Goal: Transaction & Acquisition: Purchase product/service

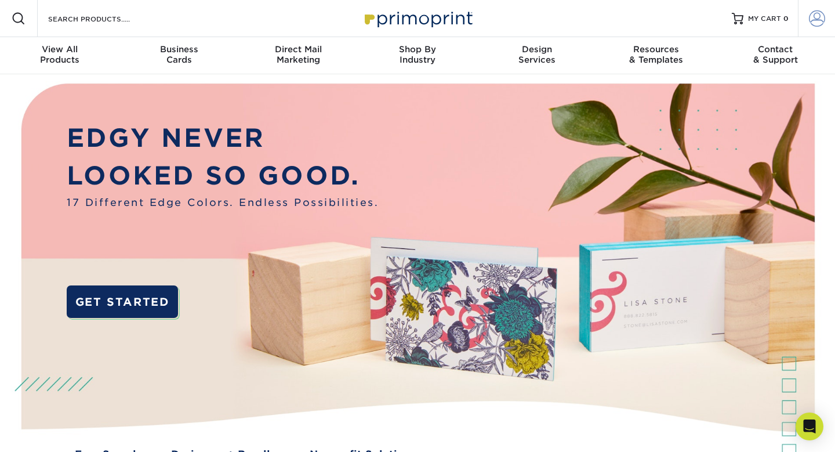
click at [821, 17] on span at bounding box center [817, 18] width 16 height 16
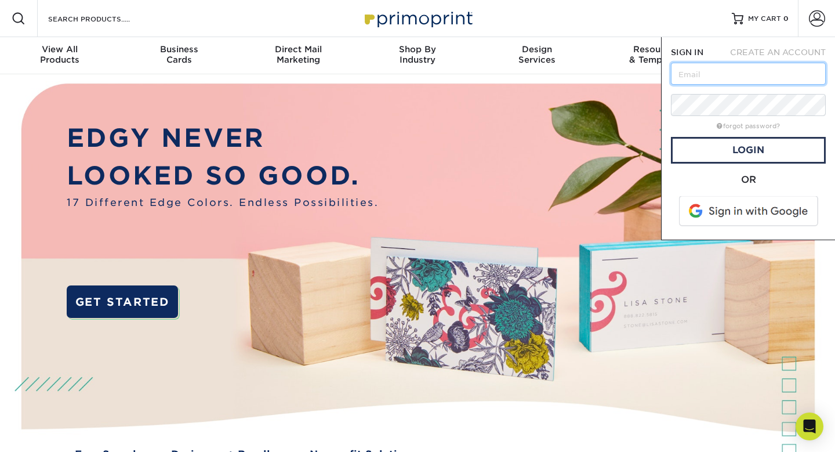
click at [712, 66] on input "text" at bounding box center [748, 74] width 155 height 22
type input "nbadmin@nexbelt.com"
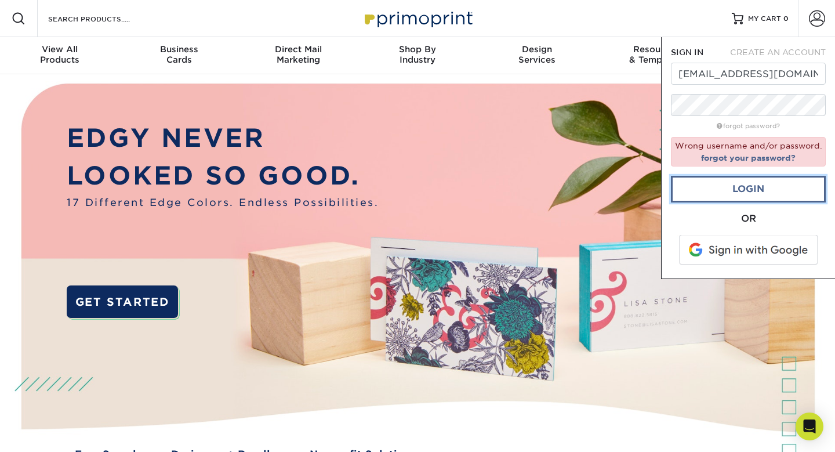
click at [763, 183] on link "Login" at bounding box center [748, 189] width 155 height 27
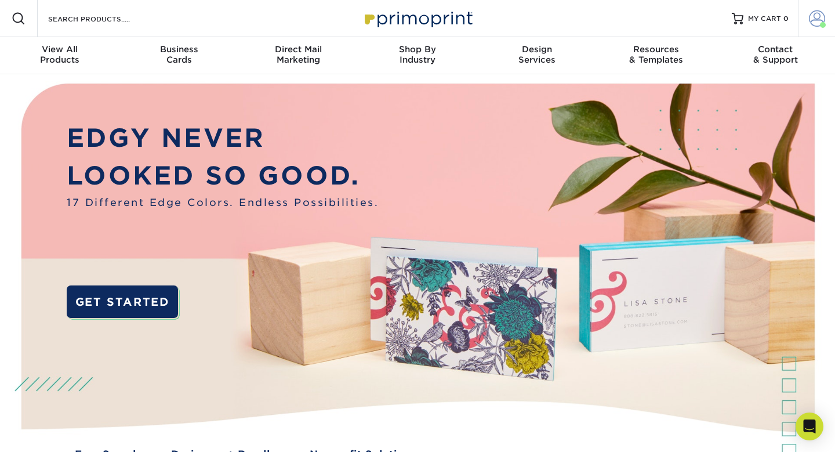
click at [816, 17] on span at bounding box center [817, 18] width 16 height 16
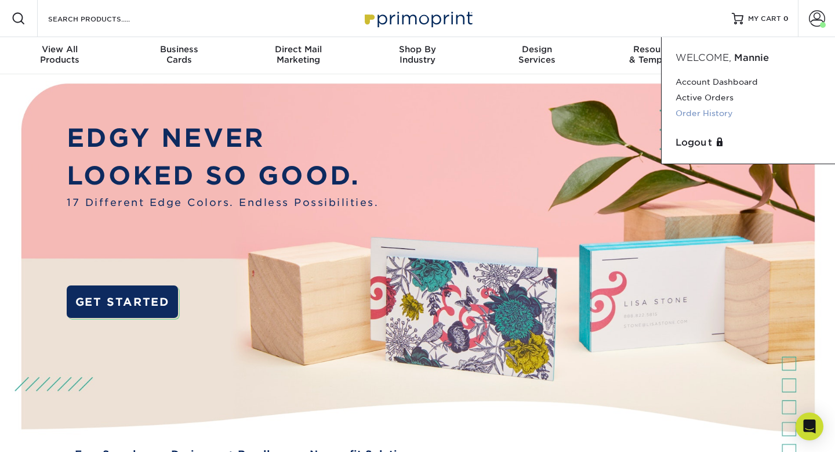
click at [713, 116] on link "Order History" at bounding box center [749, 114] width 146 height 16
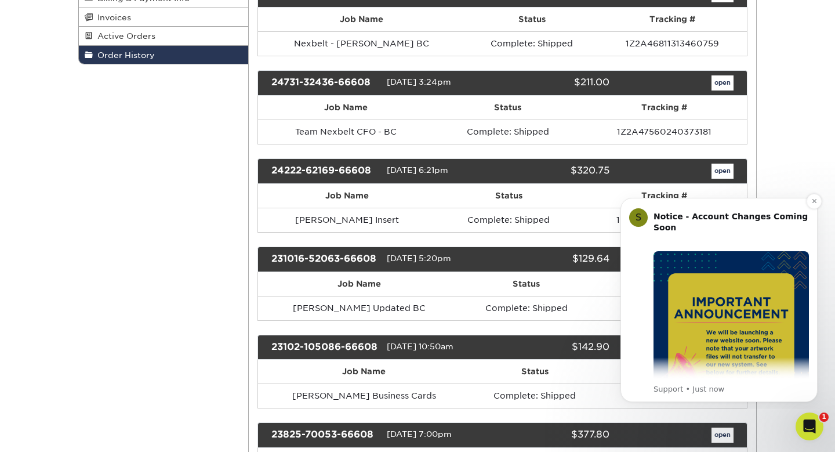
drag, startPoint x: 814, startPoint y: 200, endPoint x: 759, endPoint y: 316, distance: 128.7
click at [759, 316] on div "S Notice - Account Changes Coming Soon ​ Past Order Files Will Not Transfer: Wh…" at bounding box center [719, 299] width 180 height 189
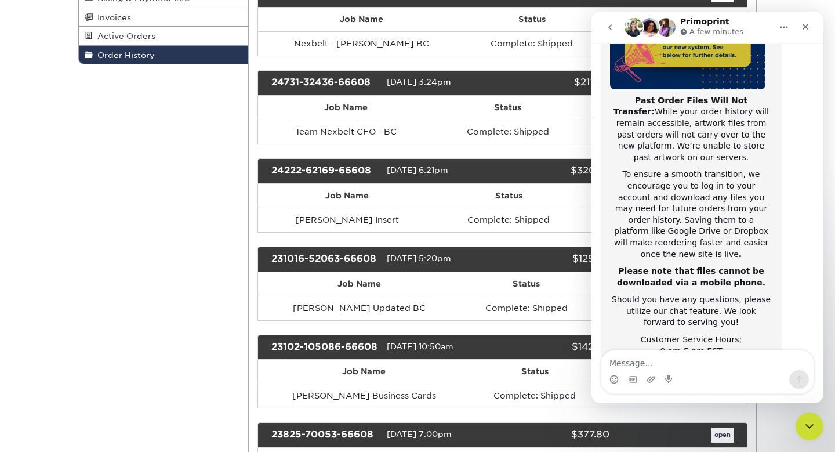
scroll to position [194, 0]
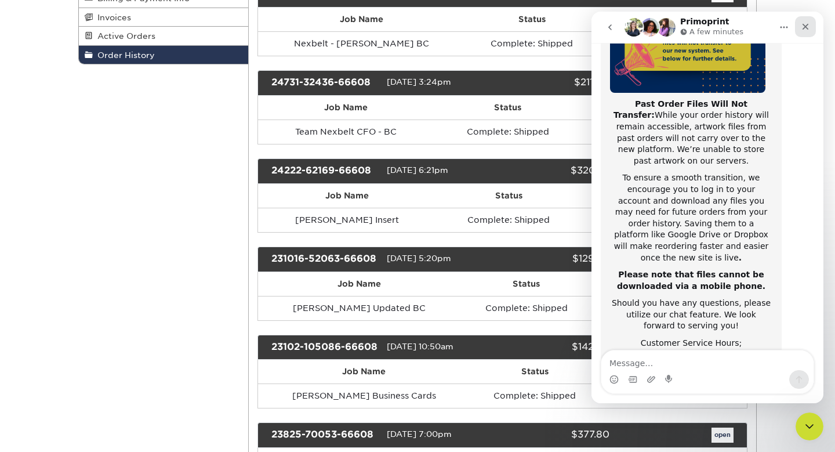
click at [809, 21] on div "Close" at bounding box center [805, 26] width 21 height 21
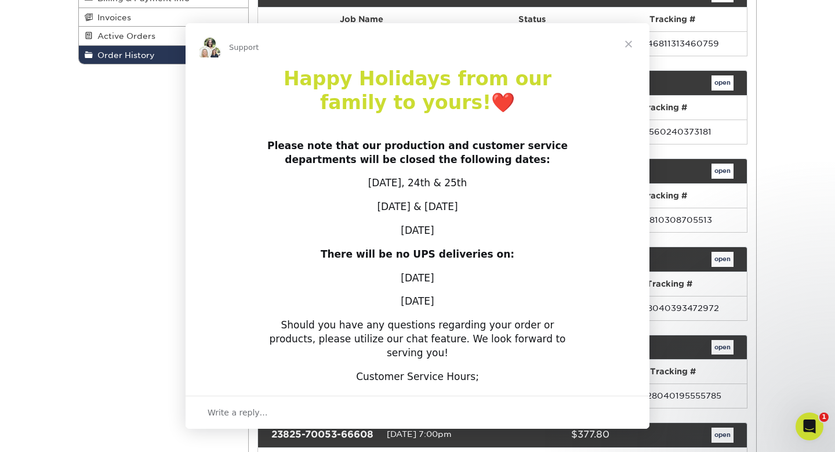
scroll to position [201, 0]
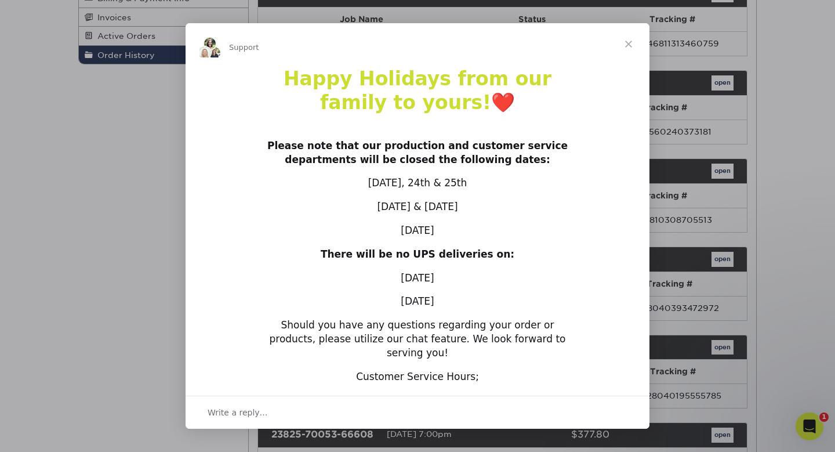
click at [627, 41] on span "Close" at bounding box center [629, 44] width 42 height 42
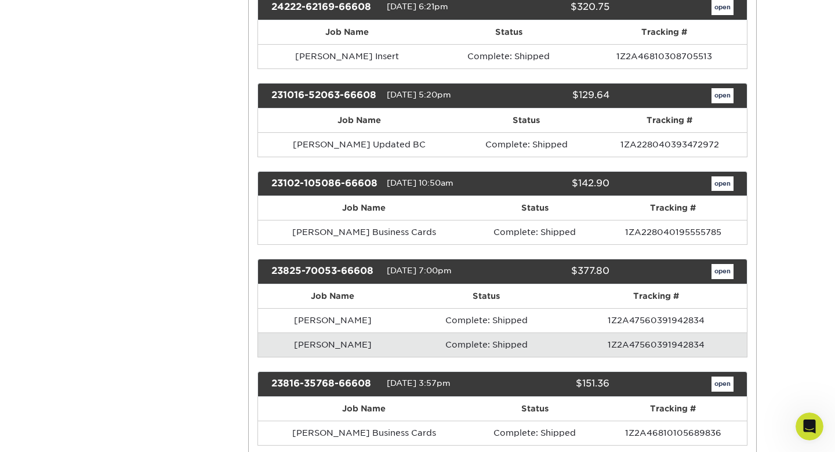
scroll to position [383, 0]
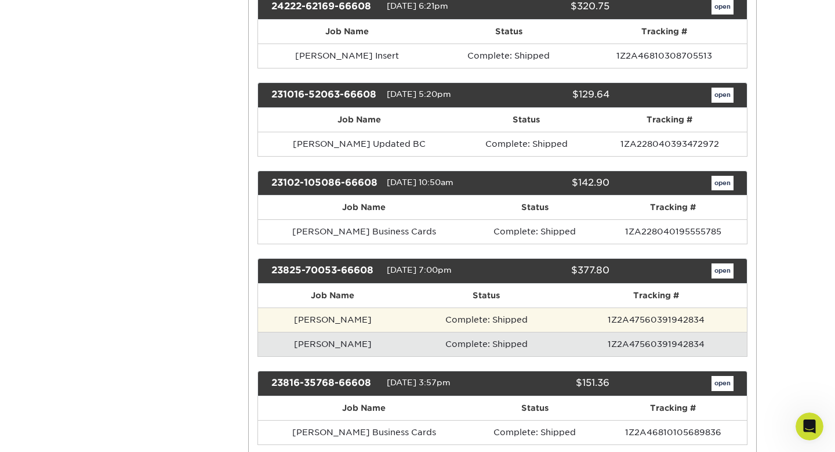
click at [364, 332] on td "[PERSON_NAME]" at bounding box center [333, 319] width 150 height 24
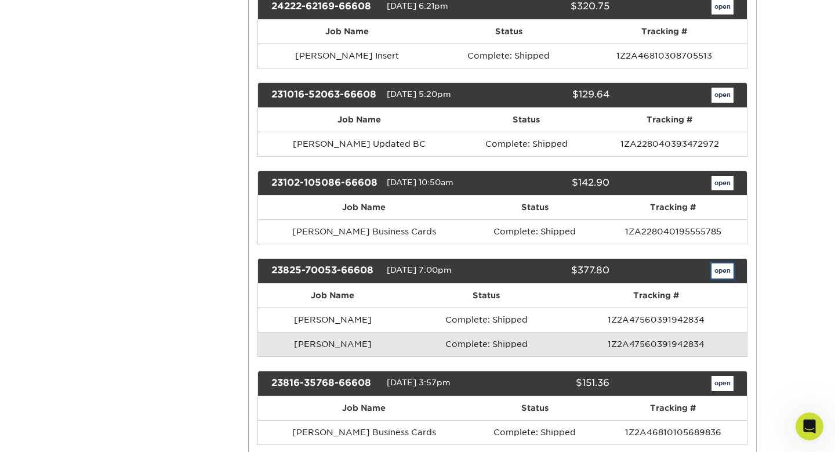
click at [727, 278] on link "open" at bounding box center [723, 270] width 22 height 15
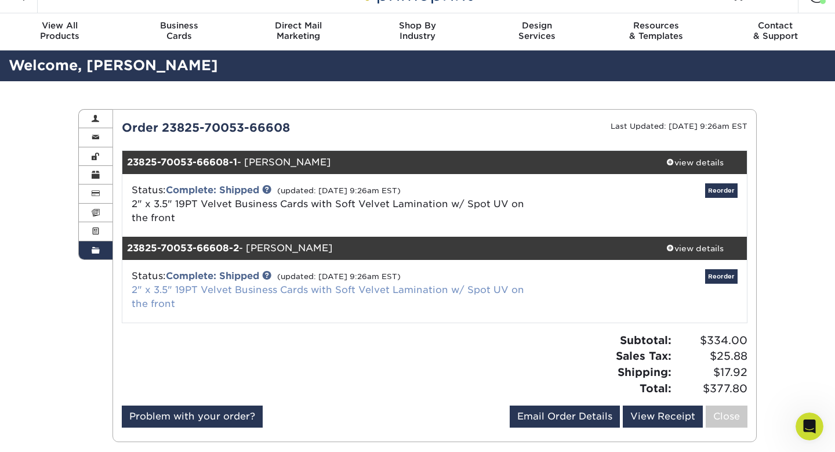
scroll to position [0, 0]
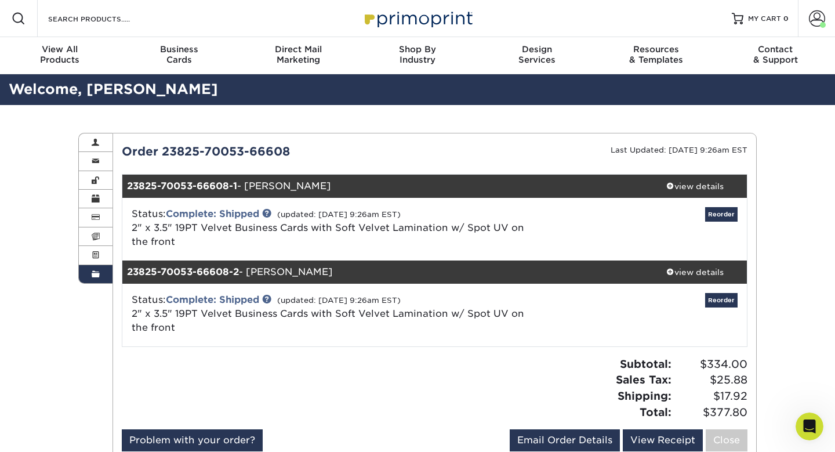
click at [365, 135] on div "Current Orders 0 Active 0 Missing Files" at bounding box center [435, 299] width 645 height 333
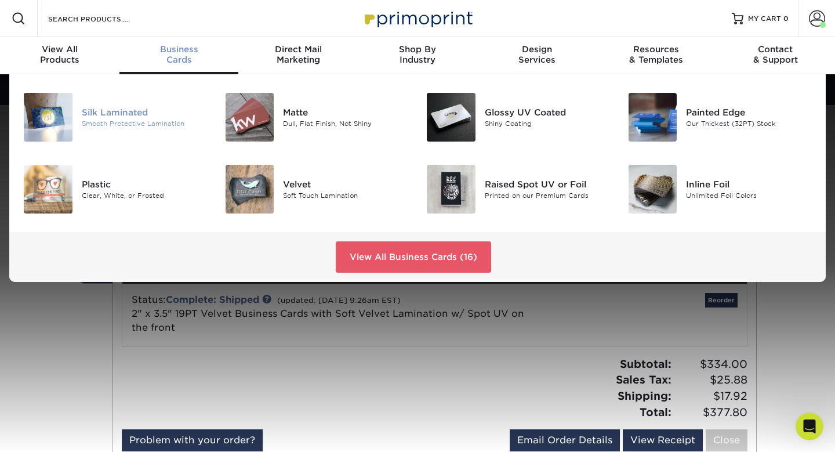
click at [128, 117] on div "Silk Laminated" at bounding box center [145, 112] width 126 height 13
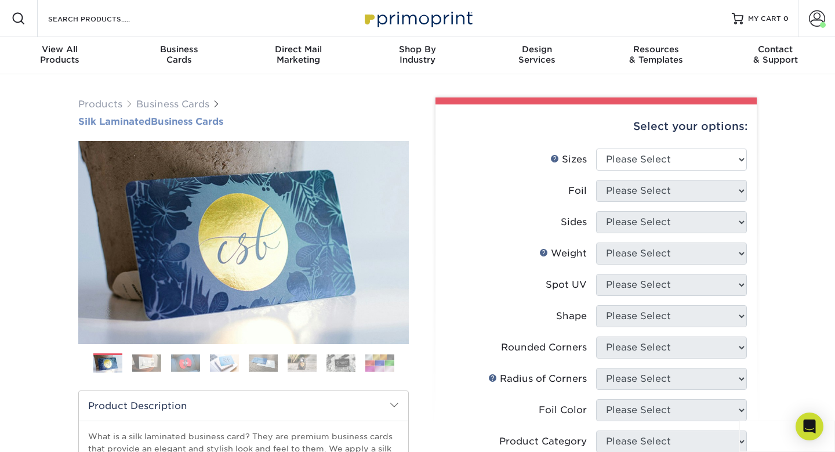
click at [131, 117] on span "Silk Laminated" at bounding box center [114, 121] width 73 height 11
click at [142, 113] on div "Products Business Cards Silk Laminated Business Cards" at bounding box center [243, 112] width 331 height 30
click at [139, 116] on span "Silk Laminated" at bounding box center [114, 121] width 73 height 11
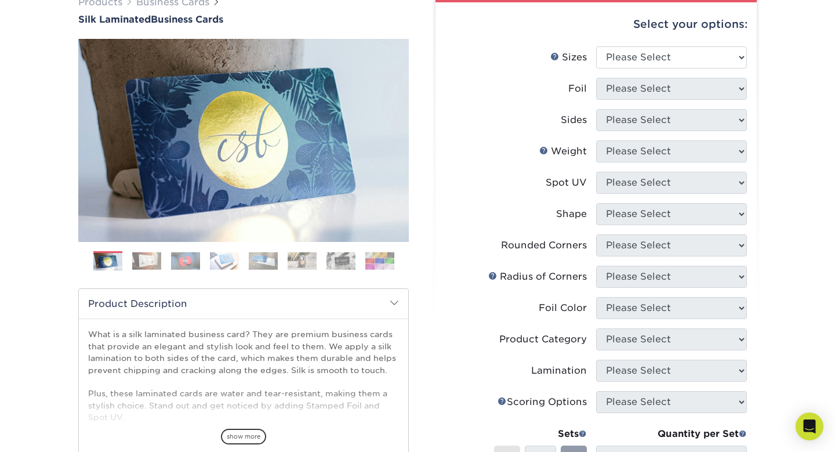
scroll to position [100, 0]
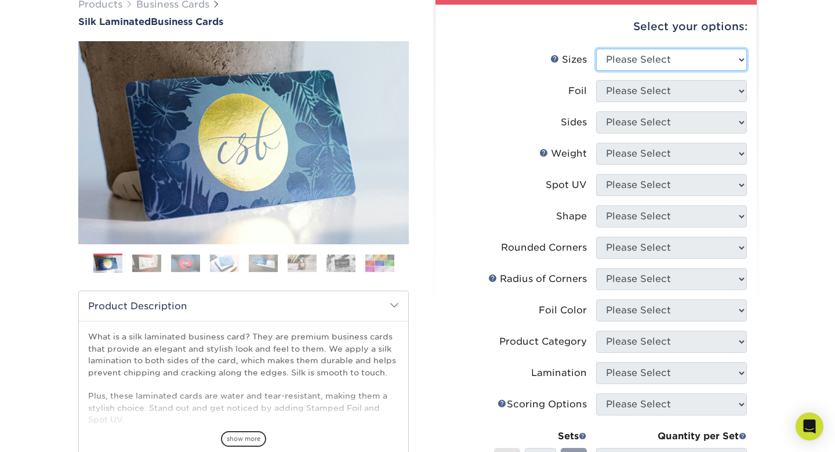
click at [678, 55] on select "Please Select 1.5" x 3.5" - Mini 1.75" x 3.5" - Mini 2" x 2" - Square 2" x 3" -…" at bounding box center [671, 60] width 151 height 22
select select "2.00x3.50"
click at [596, 49] on select "Please Select 1.5" x 3.5" - Mini 1.75" x 3.5" - Mini 2" x 2" - Square 2" x 3" -…" at bounding box center [671, 60] width 151 height 22
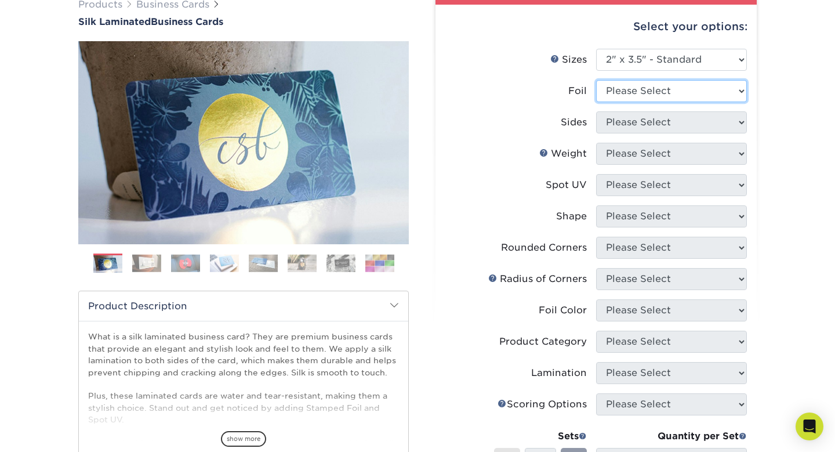
click at [675, 90] on select "Please Select Yes No" at bounding box center [671, 91] width 151 height 22
select select "0"
click at [596, 80] on select "Please Select Yes No" at bounding box center [671, 91] width 151 height 22
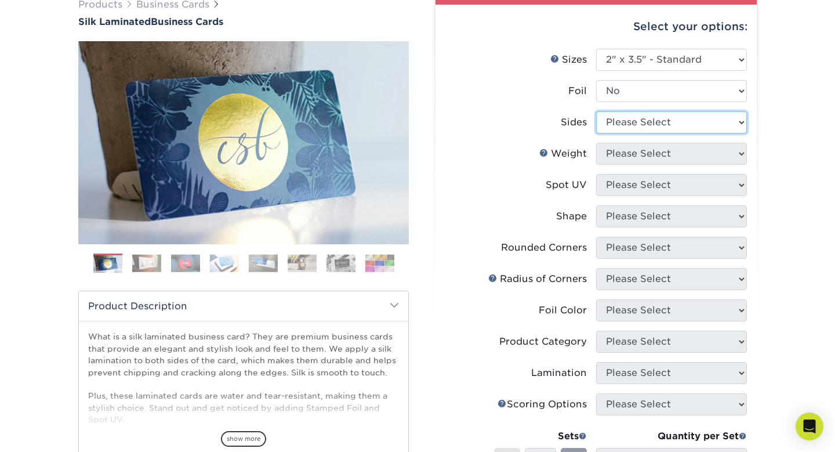
click at [661, 120] on select "Please Select Print Both Sides Print Front Only" at bounding box center [671, 122] width 151 height 22
select select "13abbda7-1d64-4f25-8bb2-c179b224825d"
click at [596, 111] on select "Please Select Print Both Sides Print Front Only" at bounding box center [671, 122] width 151 height 22
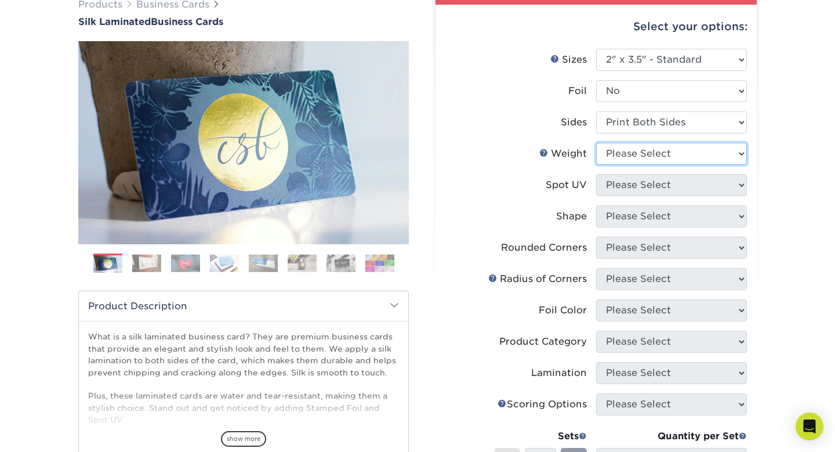
click at [661, 148] on select "Please Select 16PT" at bounding box center [671, 154] width 151 height 22
select select "16PT"
click at [596, 143] on select "Please Select 16PT" at bounding box center [671, 154] width 151 height 22
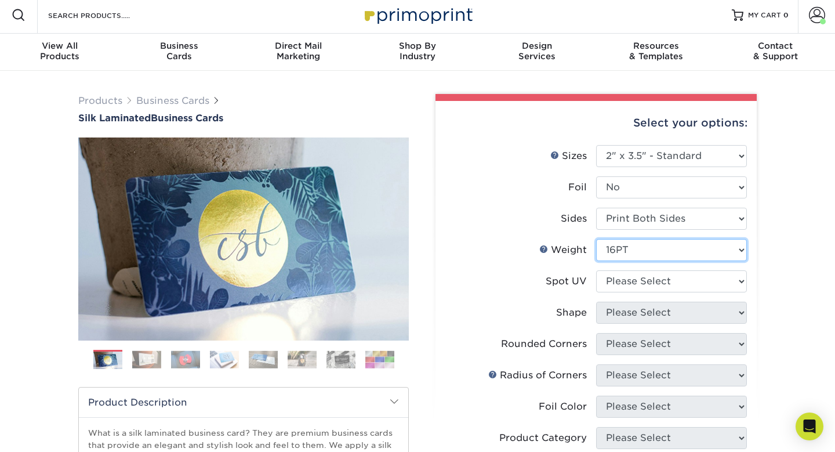
scroll to position [4, 0]
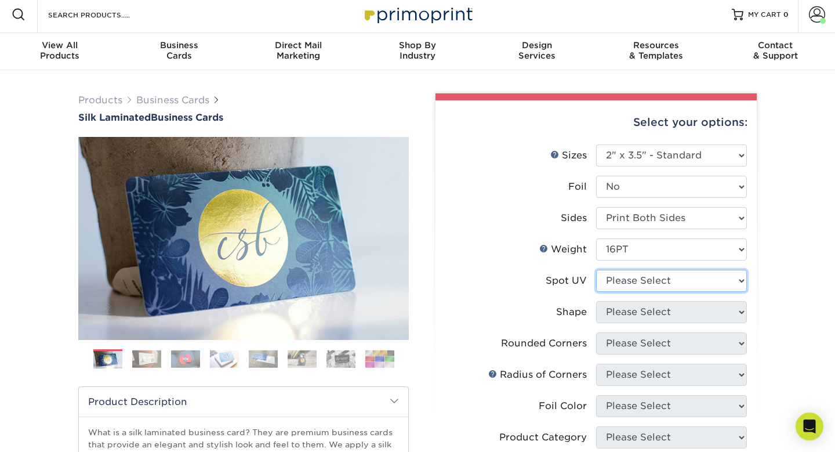
click at [640, 278] on select "Please Select No Spot UV Front and Back (Both Sides) Front Only Back Only" at bounding box center [671, 281] width 151 height 22
select select "1"
click at [596, 270] on select "Please Select No Spot UV Front and Back (Both Sides) Front Only Back Only" at bounding box center [671, 281] width 151 height 22
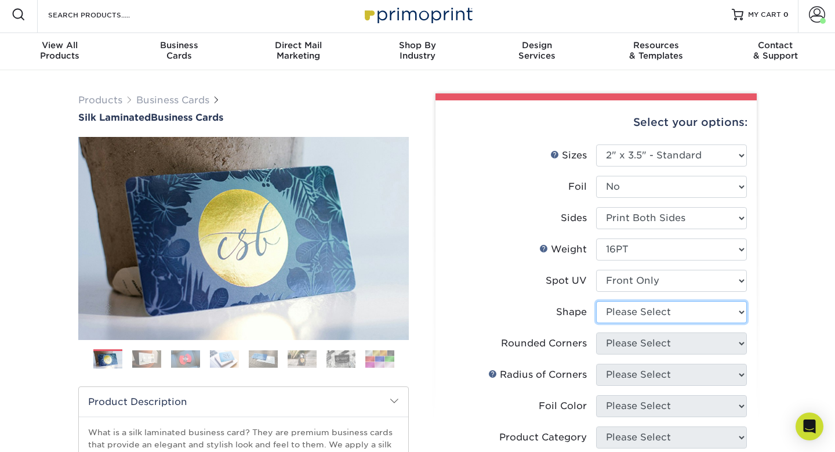
click at [638, 314] on select "Please Select Standard" at bounding box center [671, 312] width 151 height 22
select select "standard"
click at [596, 301] on select "Please Select Standard" at bounding box center [671, 312] width 151 height 22
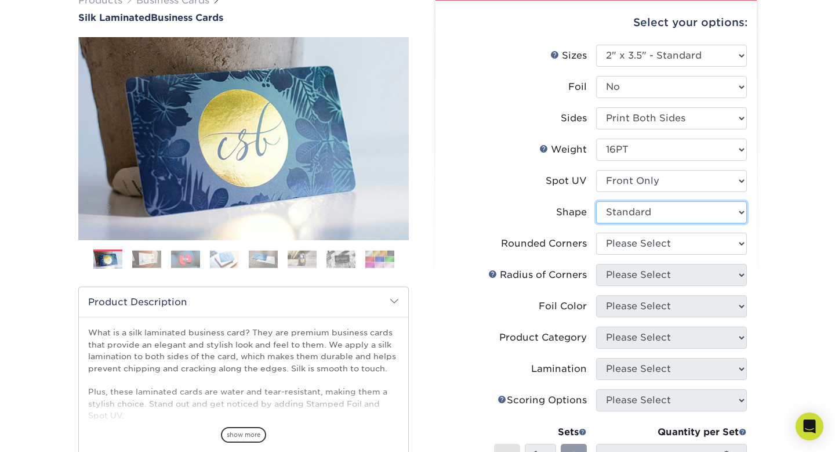
scroll to position [115, 0]
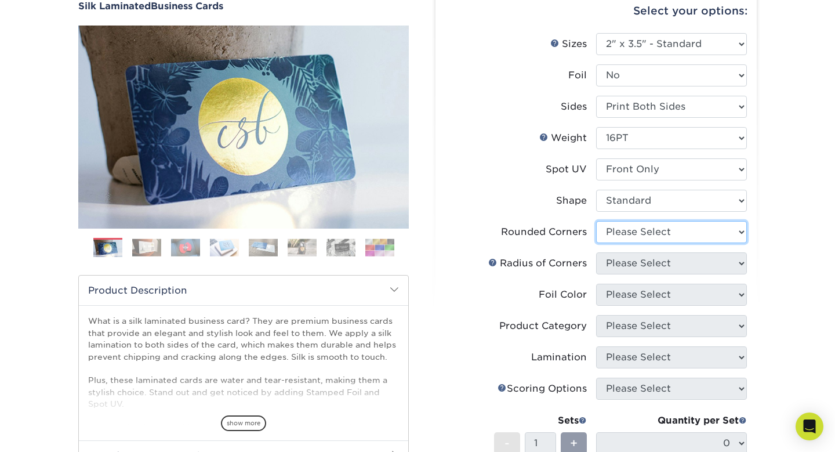
click at [648, 234] on select "Please Select Yes - Round 2 Corners Yes - Round 4 Corners No" at bounding box center [671, 232] width 151 height 22
select select "0"
click at [596, 221] on select "Please Select Yes - Round 2 Corners Yes - Round 4 Corners No" at bounding box center [671, 232] width 151 height 22
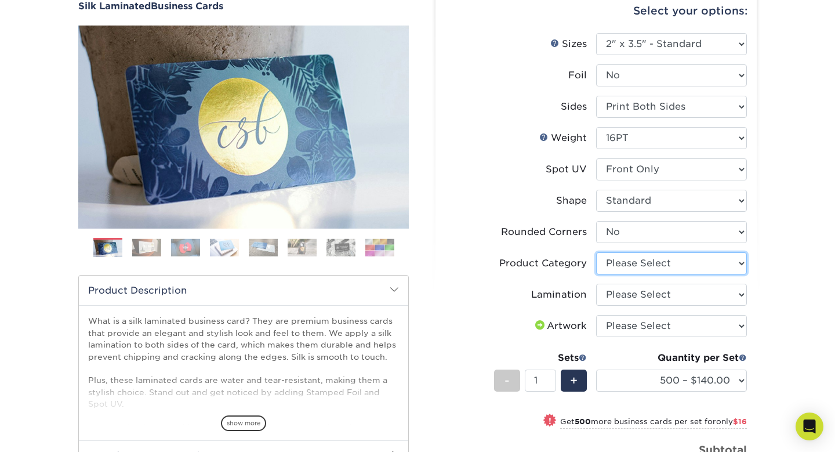
click at [640, 269] on select "Please Select Business Cards" at bounding box center [671, 263] width 151 height 22
select select "3b5148f1-0588-4f88-a218-97bcfdce65c1"
click at [596, 252] on select "Please Select Business Cards" at bounding box center [671, 263] width 151 height 22
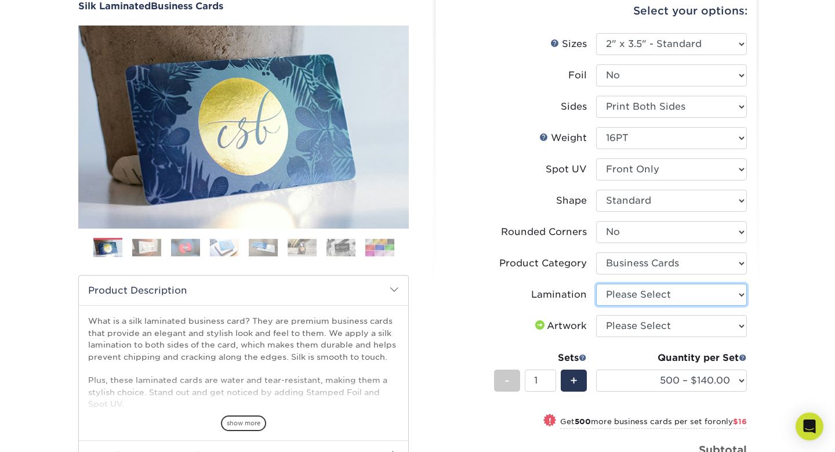
click at [639, 289] on select "Please Select Silk" at bounding box center [671, 295] width 151 height 22
select select "ccacb42f-45f7-42d3-bbd3-7c8421cf37f0"
click at [596, 284] on select "Please Select Silk" at bounding box center [671, 295] width 151 height 22
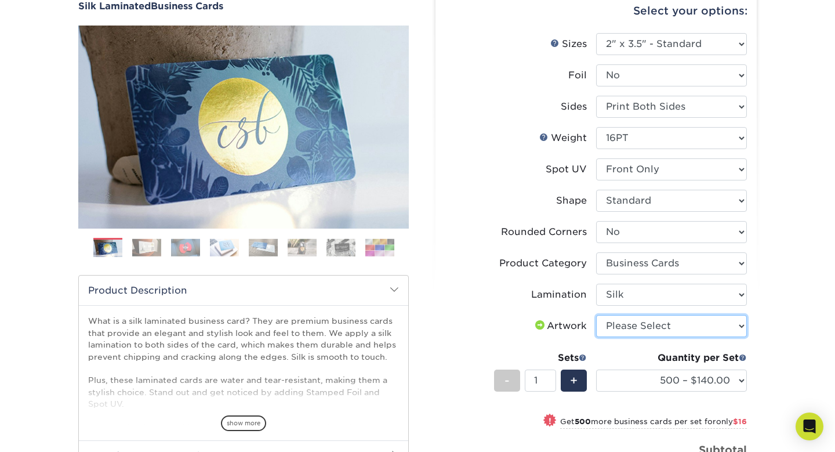
click at [636, 323] on select "Please Select I will upload files I need a design - $100" at bounding box center [671, 326] width 151 height 22
select select "upload"
click at [596, 315] on select "Please Select I will upload files I need a design - $100" at bounding box center [671, 326] width 151 height 22
click at [636, 339] on li "Artwork Please Select I will upload files I need a design - $100" at bounding box center [596, 330] width 302 height 31
click at [582, 403] on div "Sets - 1 +" at bounding box center [540, 378] width 93 height 54
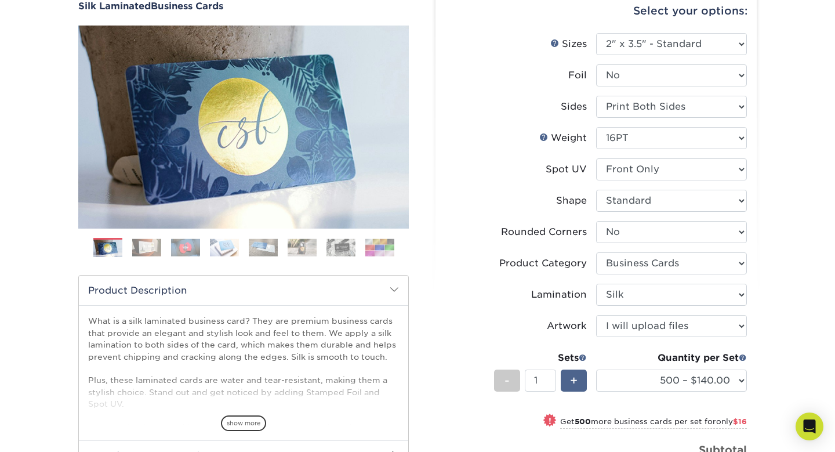
click at [578, 378] on div "+" at bounding box center [574, 381] width 26 height 22
type input "3"
click at [495, 346] on li "Sets - 3 + Quantity per Set 500 – $140.00 1000 – $156.00 2500 – $383.00 5000 – …" at bounding box center [596, 380] width 302 height 68
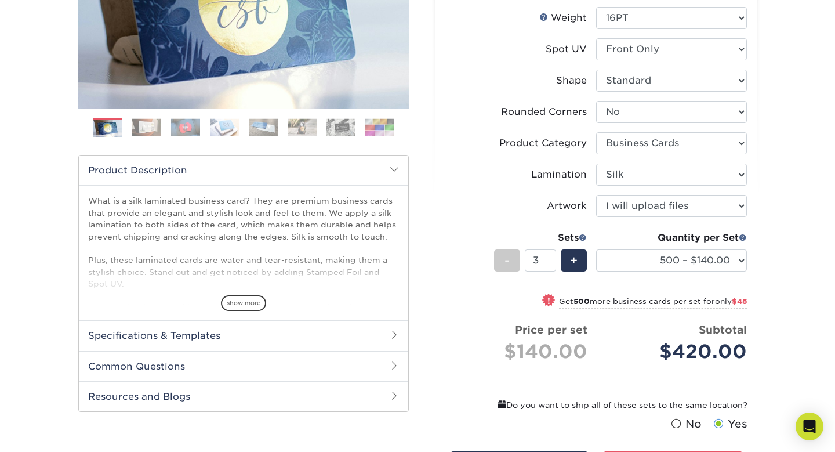
scroll to position [237, 0]
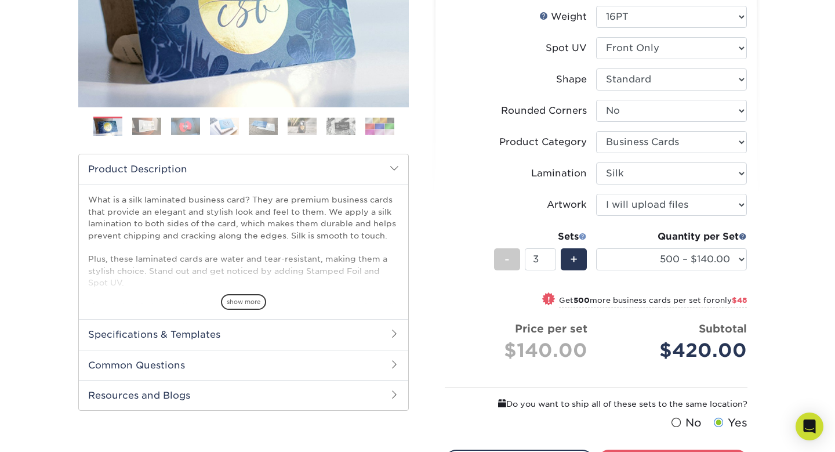
click at [584, 233] on span at bounding box center [583, 236] width 8 height 8
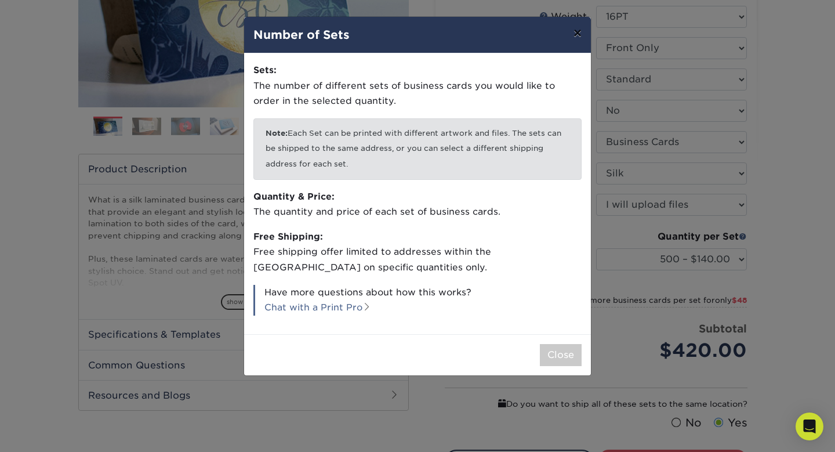
click at [578, 31] on button "×" at bounding box center [577, 33] width 27 height 32
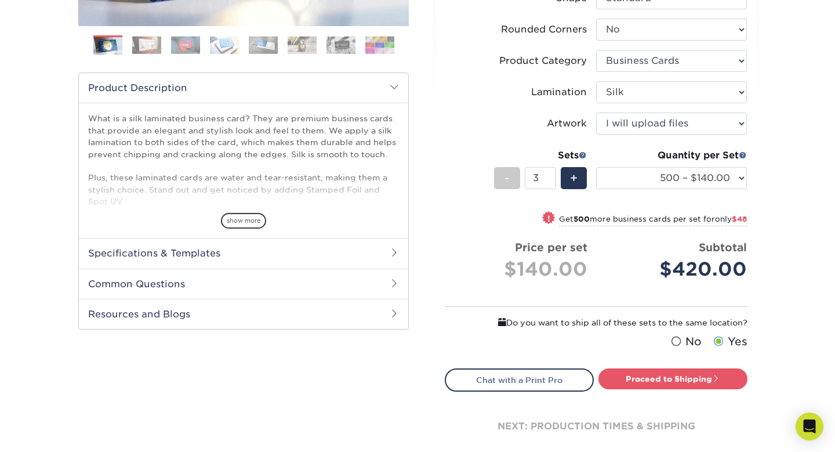
scroll to position [319, 0]
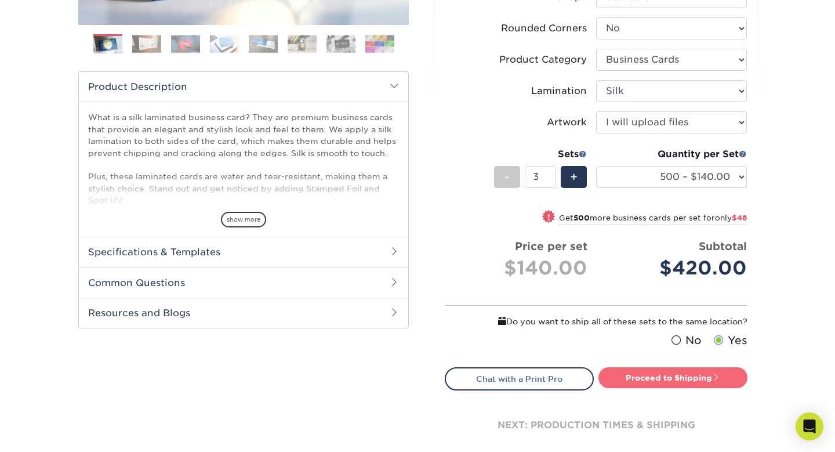
click at [679, 381] on link "Proceed to Shipping" at bounding box center [673, 377] width 149 height 21
type input "Set 1"
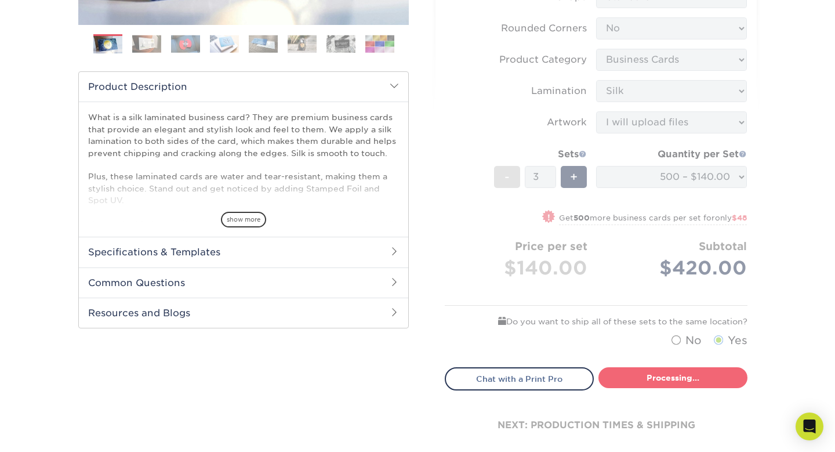
select select "85ce60e7-a328-46a2-a5ad-0d758dae0b71"
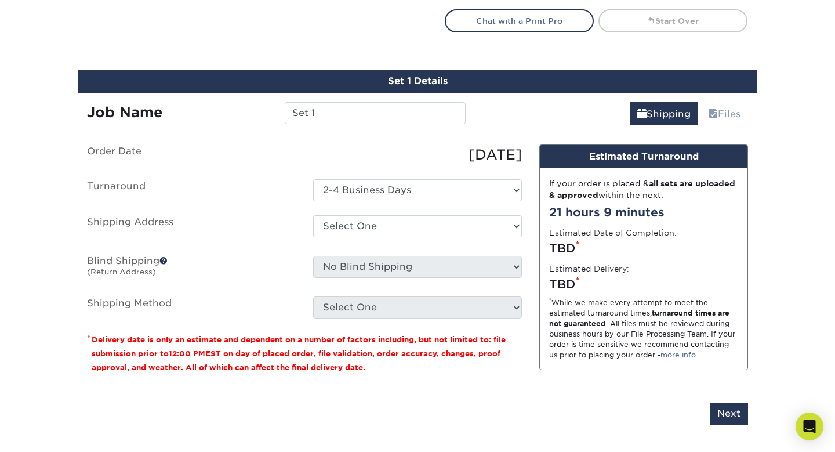
scroll to position [717, 0]
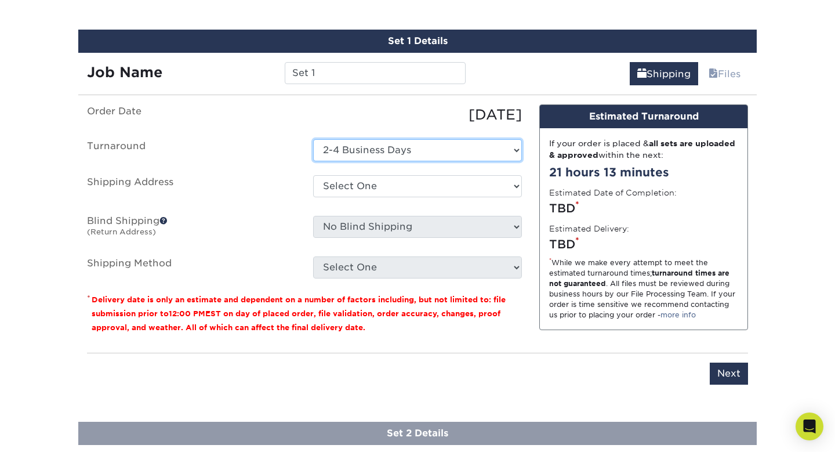
click at [427, 145] on select "Select One 2-4 Business Days" at bounding box center [417, 150] width 209 height 22
click at [313, 139] on select "Select One 2-4 Business Days" at bounding box center [417, 150] width 209 height 22
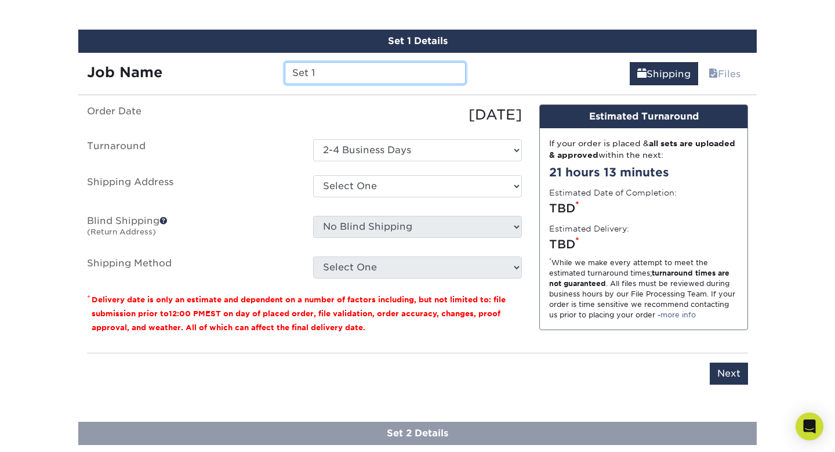
drag, startPoint x: 362, startPoint y: 76, endPoint x: 276, endPoint y: 70, distance: 86.7
click at [276, 70] on div "Set 1" at bounding box center [375, 73] width 198 height 22
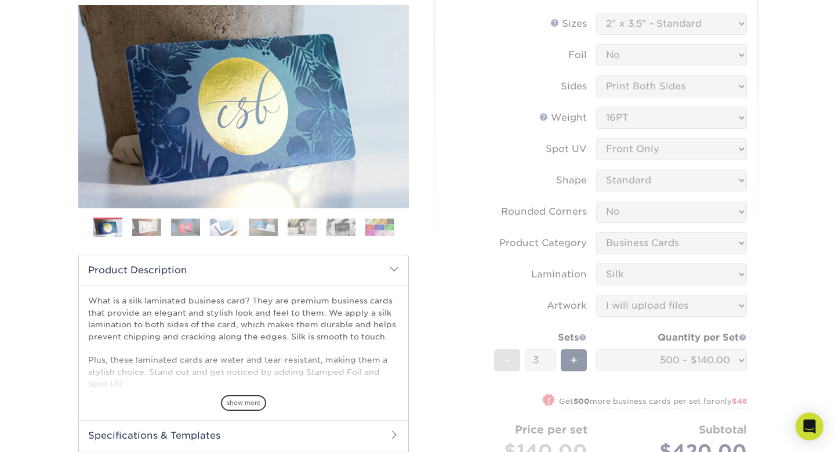
scroll to position [76, 0]
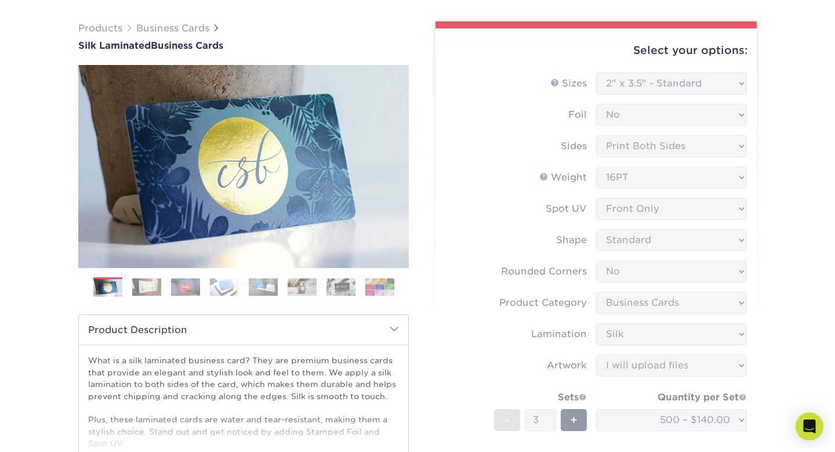
type input "Erik Business Card"
click at [648, 178] on form "Sizes Help Sizes Please Select 1.5" x 3.5" - Mini 1.75" x 3.5" - Mini 2" x 2" -…" at bounding box center [596, 335] width 303 height 524
click at [360, 302] on ol at bounding box center [243, 291] width 331 height 28
click at [354, 286] on img at bounding box center [341, 287] width 29 height 18
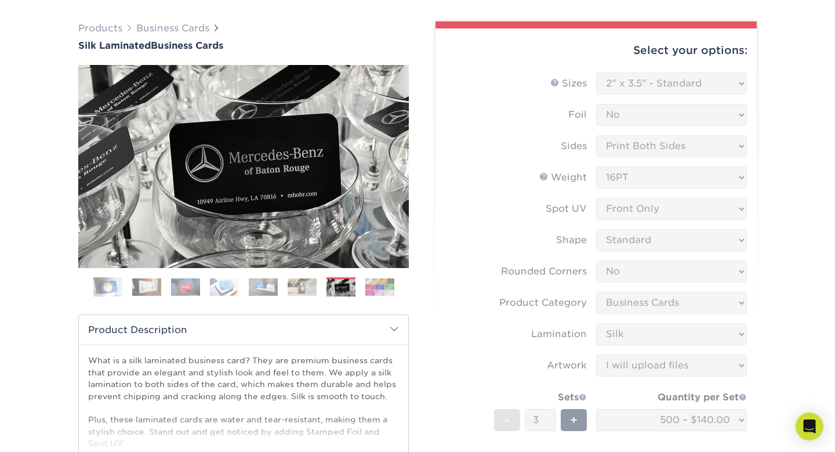
click at [392, 288] on img at bounding box center [379, 287] width 29 height 18
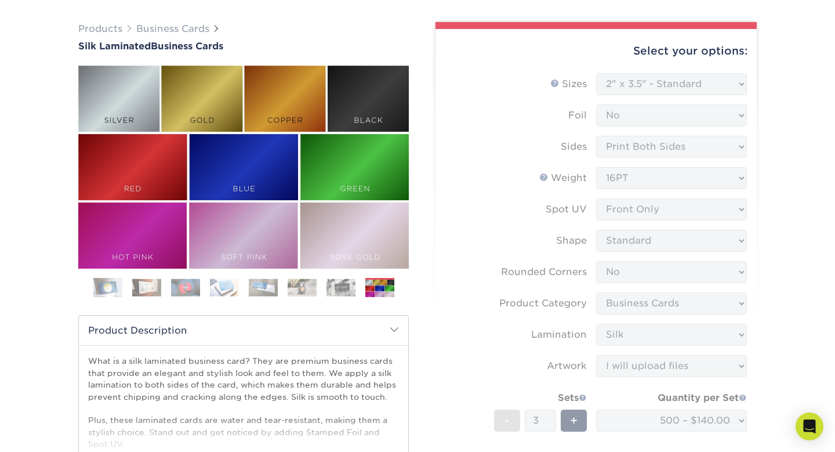
click at [262, 290] on img at bounding box center [263, 287] width 29 height 18
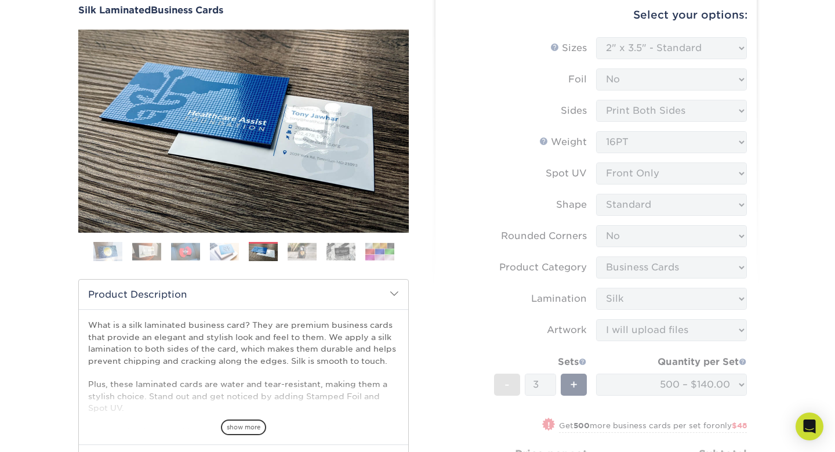
scroll to position [114, 0]
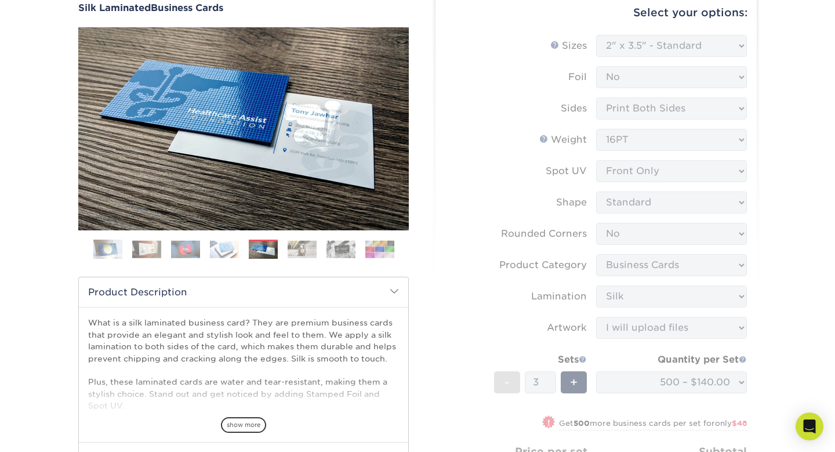
click at [231, 250] on img at bounding box center [224, 249] width 29 height 18
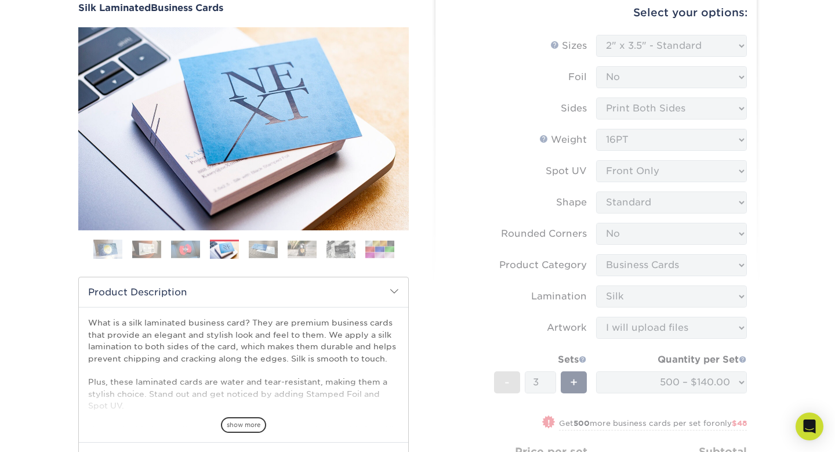
click at [169, 249] on ol at bounding box center [243, 254] width 331 height 28
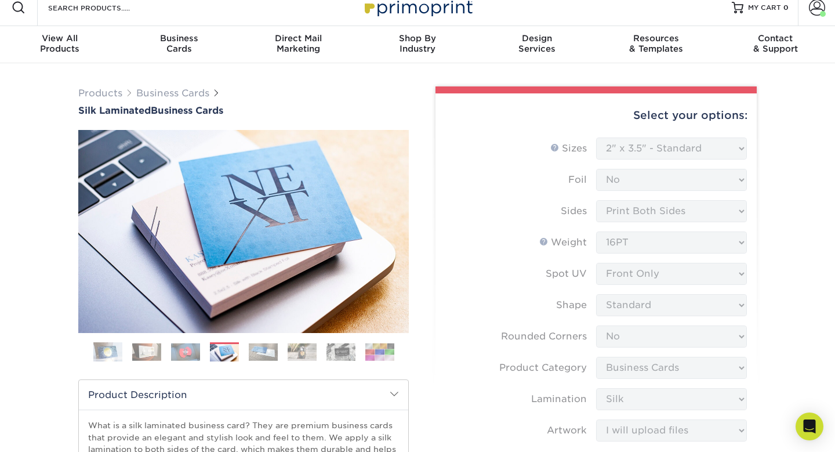
scroll to position [0, 0]
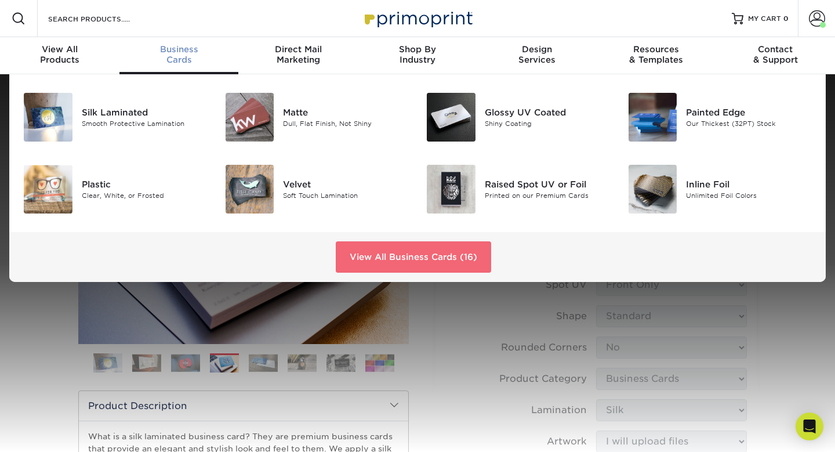
click at [376, 253] on link "View All Business Cards (16)" at bounding box center [413, 256] width 155 height 31
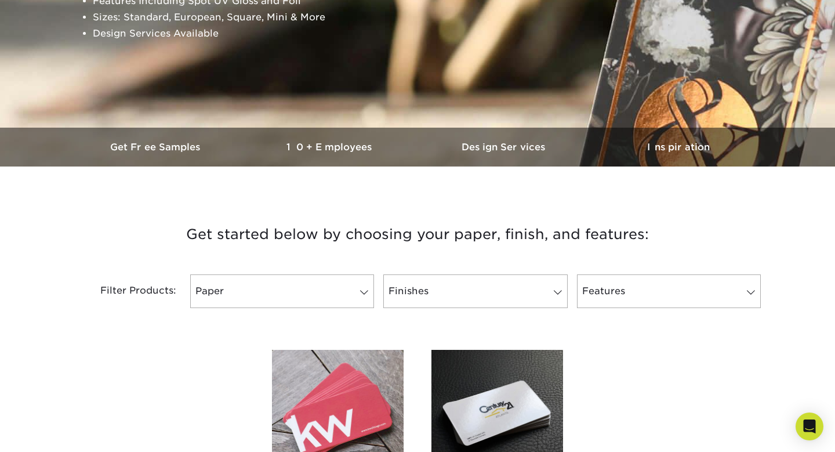
scroll to position [267, 0]
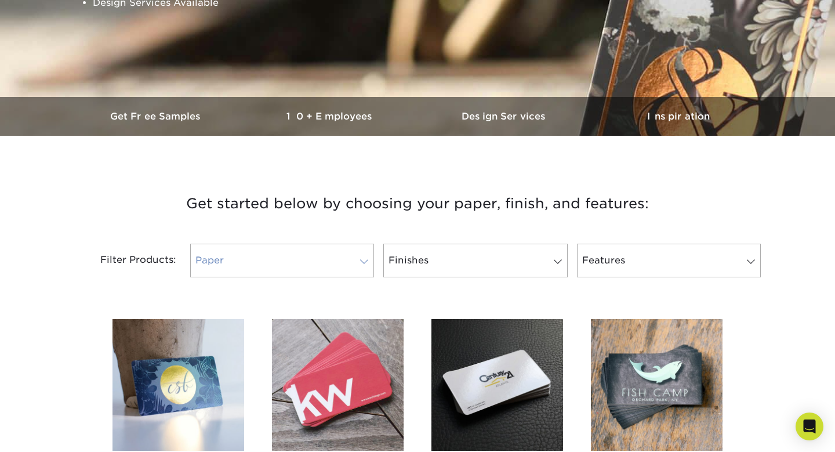
click at [329, 249] on link "Paper" at bounding box center [282, 261] width 184 height 34
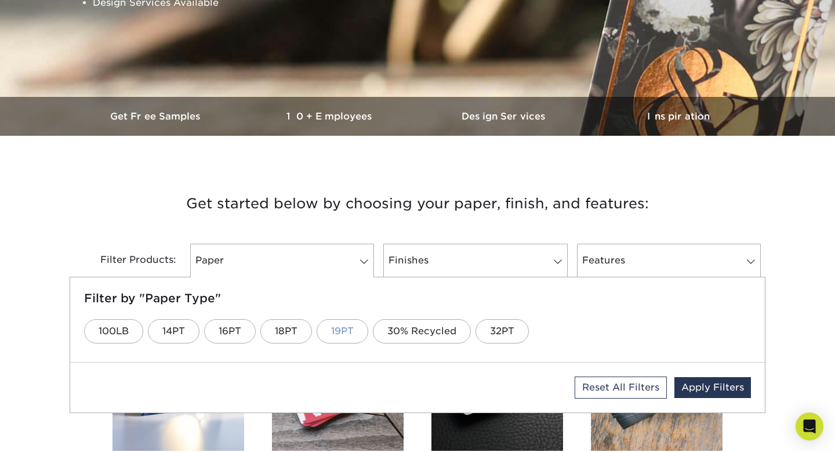
click at [350, 337] on link "19PT" at bounding box center [343, 331] width 52 height 24
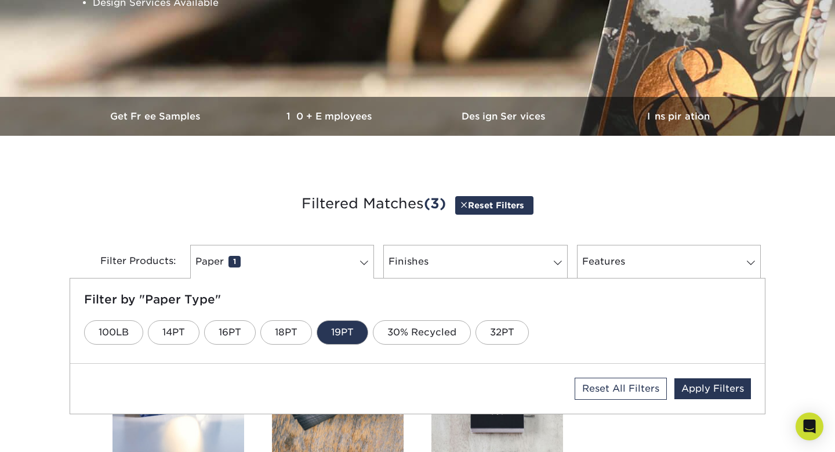
click at [365, 176] on div "Get started below by choosing your paper, finish, and features: Filtered Matche…" at bounding box center [418, 235] width 696 height 143
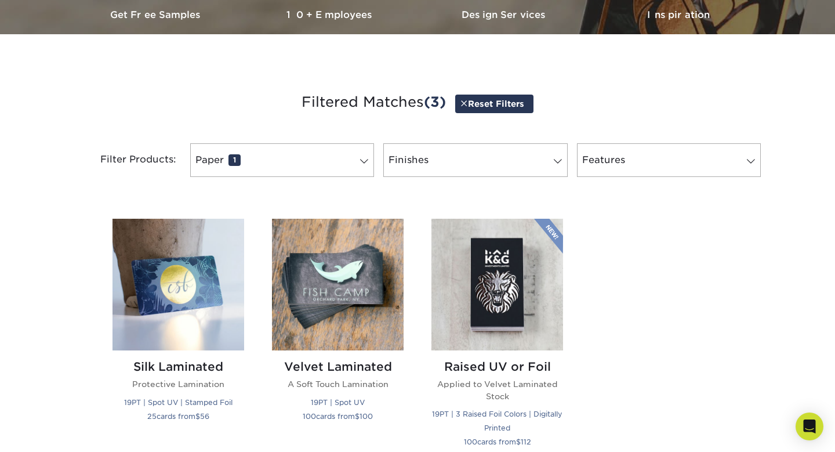
scroll to position [371, 0]
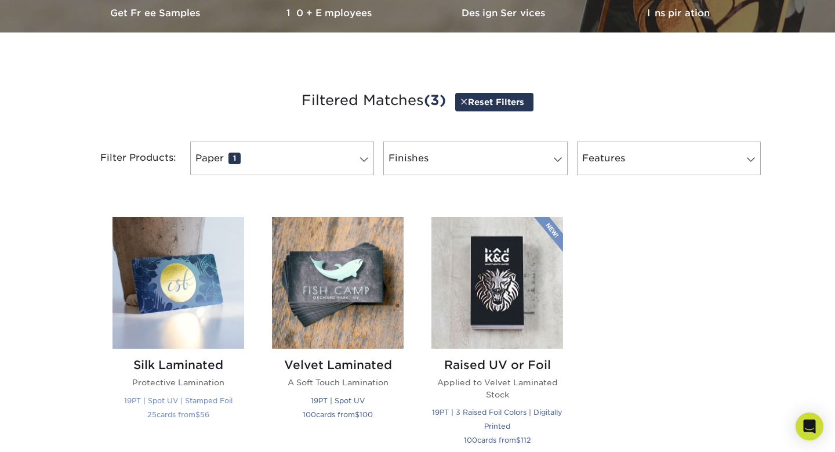
click at [201, 293] on img at bounding box center [179, 283] width 132 height 132
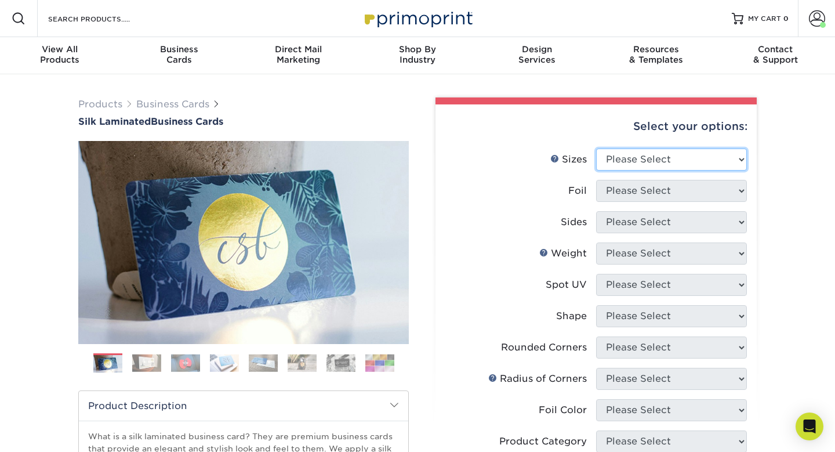
click at [673, 159] on select "Please Select 1.5" x 3.5" - Mini 1.75" x 3.5" - Mini 2" x 2" - Square 2" x 3" -…" at bounding box center [671, 159] width 151 height 22
select select "2.00x3.50"
click at [596, 148] on select "Please Select 1.5" x 3.5" - Mini 1.75" x 3.5" - Mini 2" x 2" - Square 2" x 3" -…" at bounding box center [671, 159] width 151 height 22
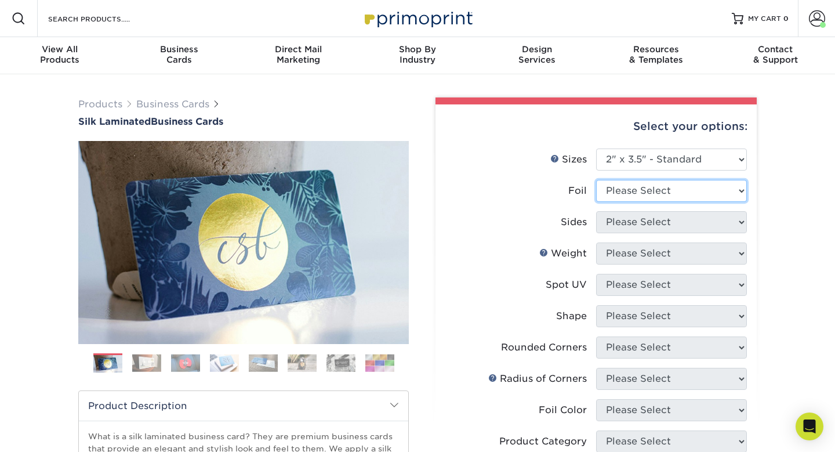
click at [649, 194] on select "Please Select Yes No" at bounding box center [671, 191] width 151 height 22
select select "0"
click at [596, 180] on select "Please Select Yes No" at bounding box center [671, 191] width 151 height 22
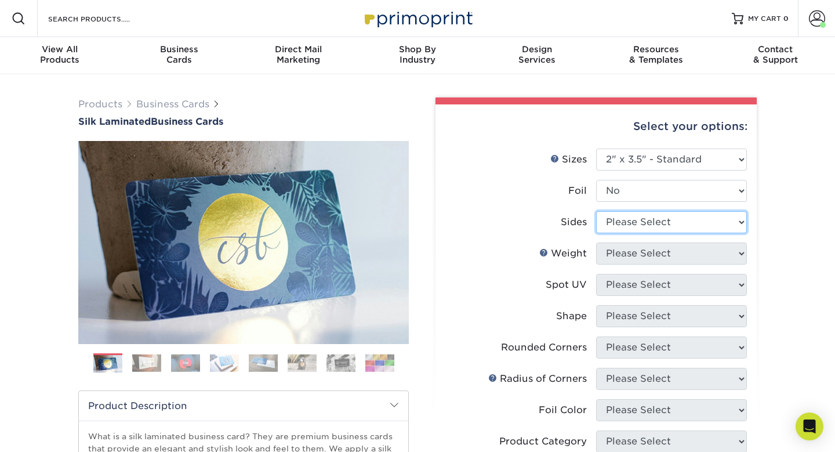
click at [642, 219] on select "Please Select Print Both Sides Print Front Only" at bounding box center [671, 222] width 151 height 22
select select "13abbda7-1d64-4f25-8bb2-c179b224825d"
click at [596, 211] on select "Please Select Print Both Sides Print Front Only" at bounding box center [671, 222] width 151 height 22
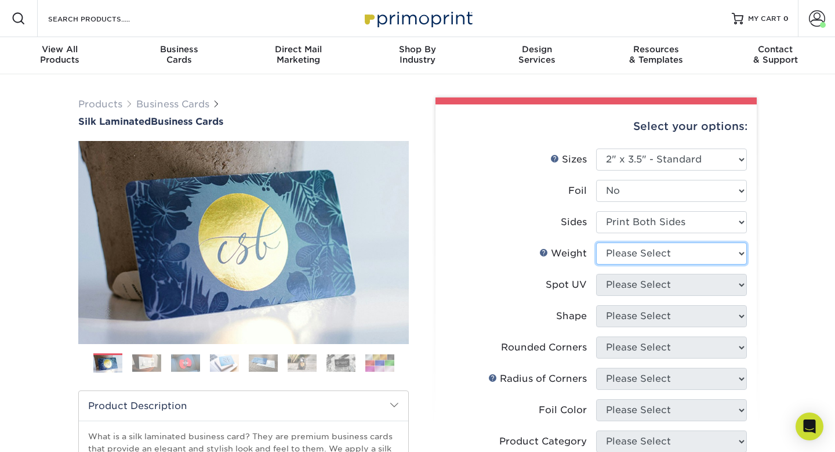
click at [642, 249] on select "Please Select 16PT" at bounding box center [671, 253] width 151 height 22
click at [726, 247] on select "Please Select 16PT" at bounding box center [671, 253] width 151 height 22
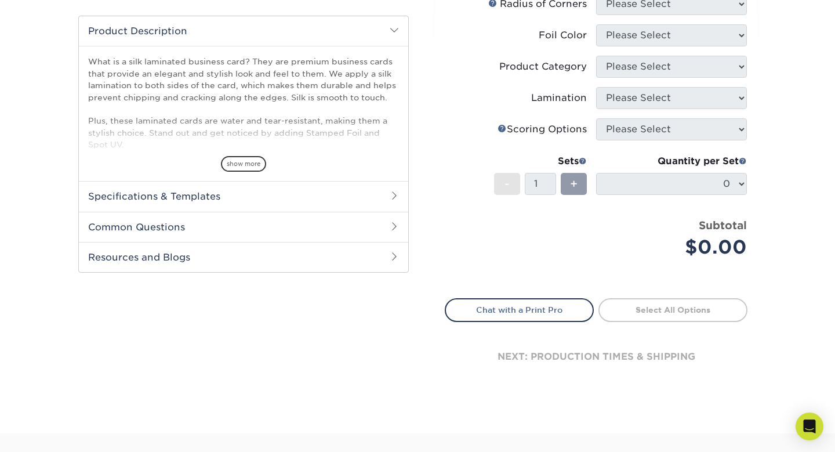
scroll to position [425, 0]
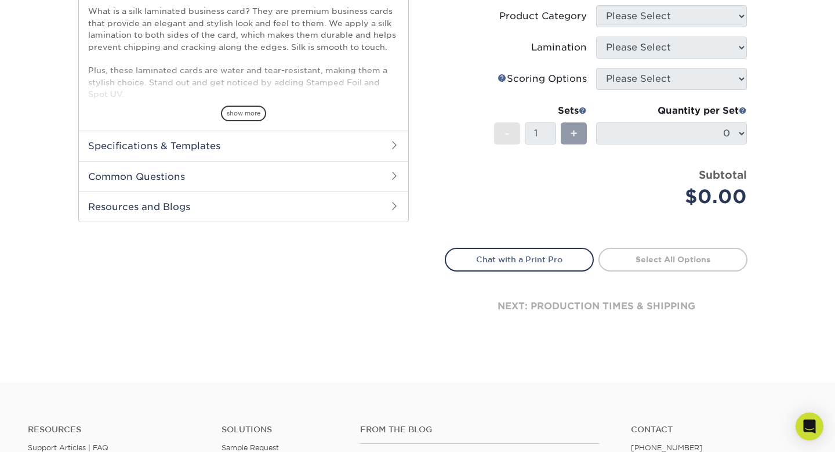
click at [547, 252] on link "Chat with a Print Pro" at bounding box center [519, 259] width 149 height 23
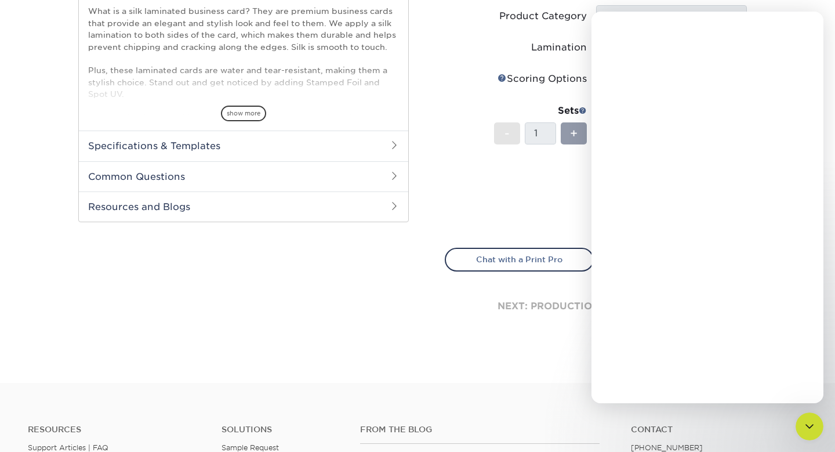
scroll to position [0, 0]
click at [809, 18] on div "Close" at bounding box center [805, 26] width 21 height 21
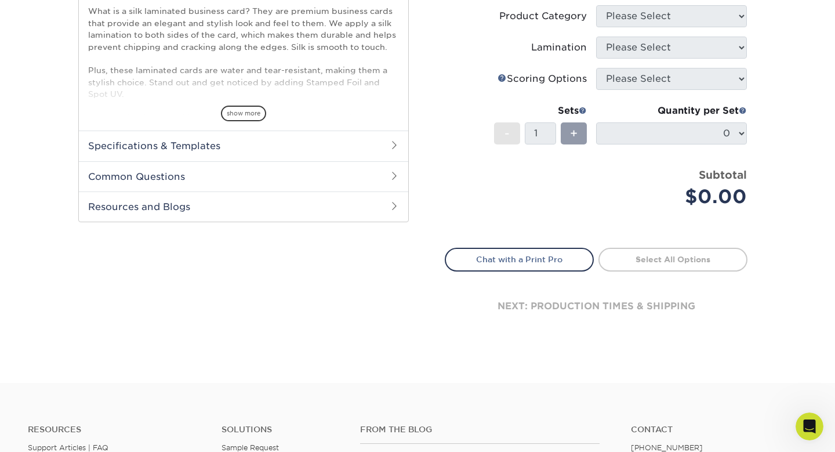
click at [784, 243] on div "Products Business Cards Silk Laminated Business Cards Previous Next" at bounding box center [417, 16] width 835 height 734
click at [574, 140] on span "+" at bounding box center [574, 133] width 8 height 17
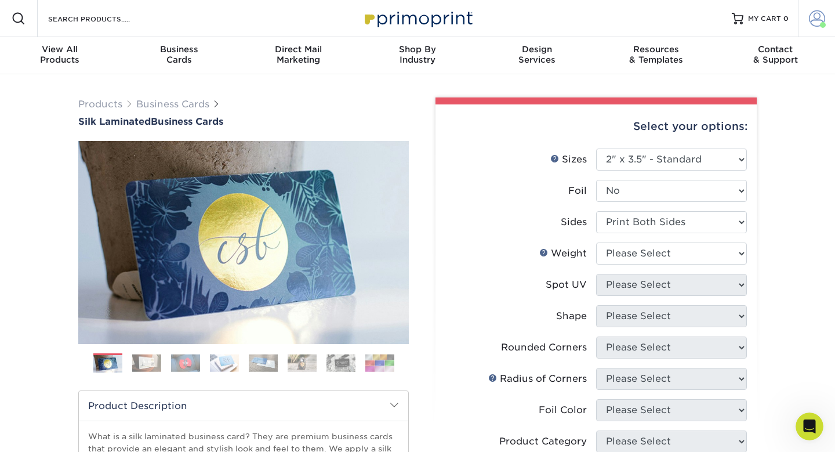
click at [818, 19] on span at bounding box center [817, 18] width 16 height 16
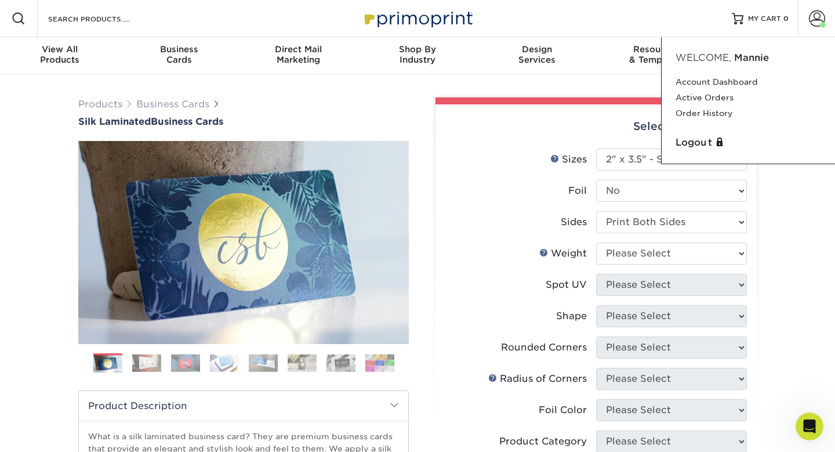
click at [511, 280] on label "Spot UV" at bounding box center [520, 285] width 151 height 22
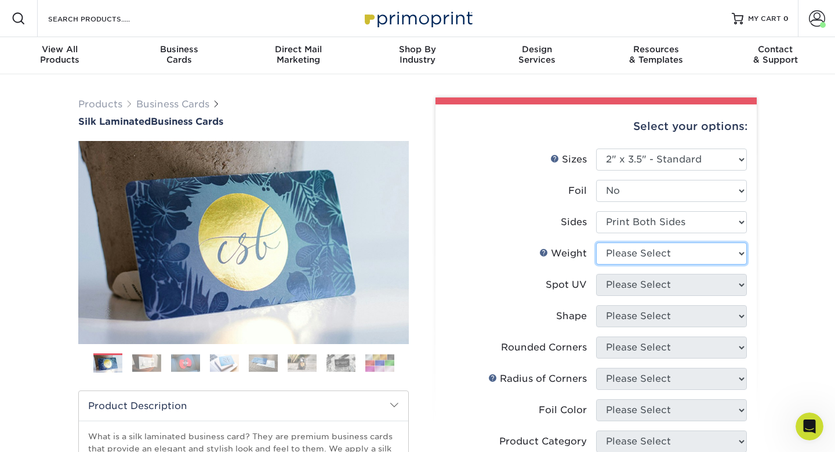
click at [638, 249] on select "Please Select 16PT" at bounding box center [671, 253] width 151 height 22
click at [545, 253] on link "Weight Help" at bounding box center [543, 252] width 9 height 9
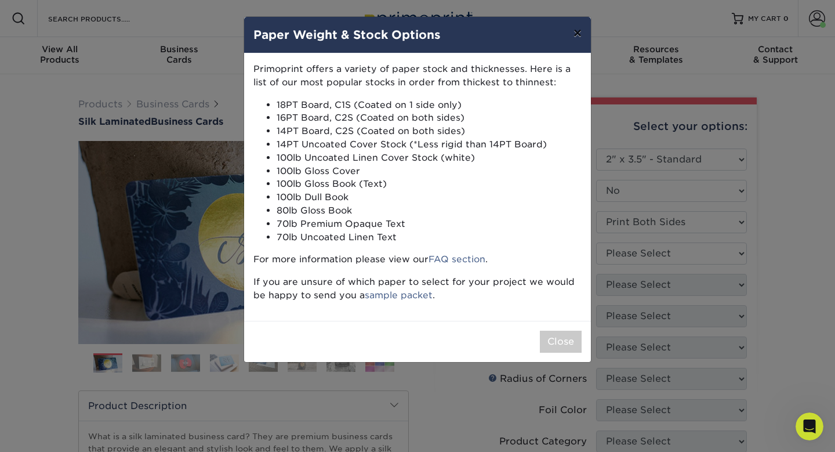
click at [578, 27] on button "×" at bounding box center [577, 33] width 27 height 32
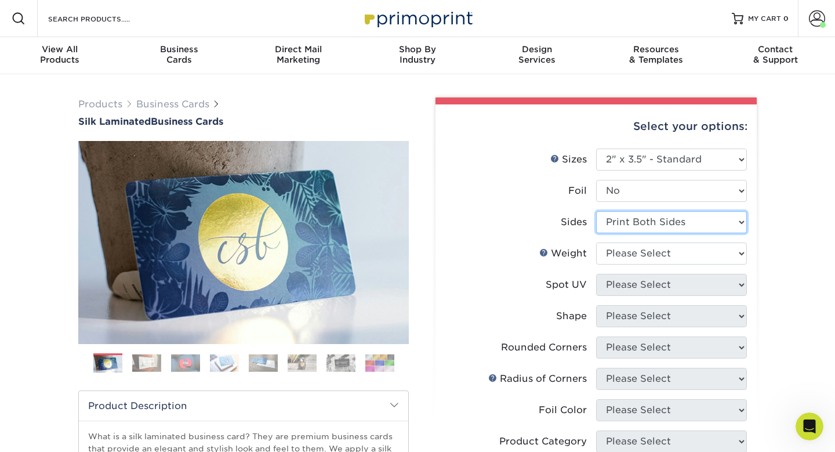
click at [643, 218] on select "Please Select Print Both Sides Print Front Only" at bounding box center [671, 222] width 151 height 22
click at [596, 211] on select "Please Select Print Both Sides Print Front Only" at bounding box center [671, 222] width 151 height 22
click at [675, 243] on select "Please Select 16PT" at bounding box center [671, 253] width 151 height 22
click at [596, 242] on select "Please Select 16PT" at bounding box center [671, 253] width 151 height 22
click at [673, 261] on select "Please Select 16PT" at bounding box center [671, 253] width 151 height 22
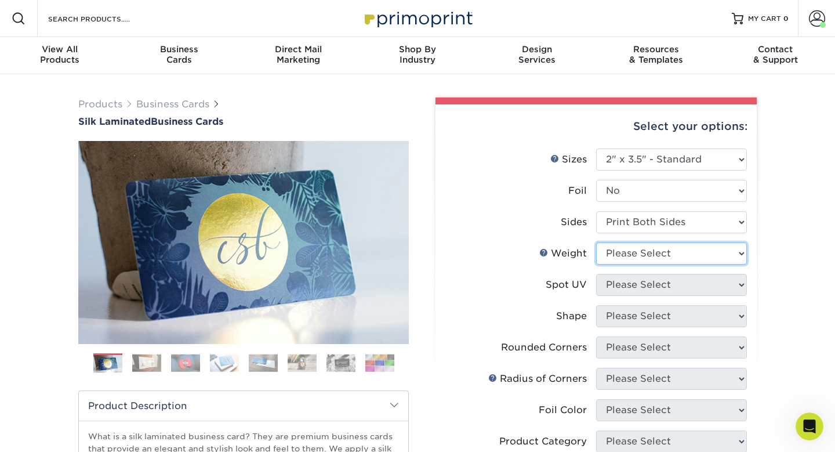
select select "16PT"
click at [596, 242] on select "Please Select 16PT" at bounding box center [671, 253] width 151 height 22
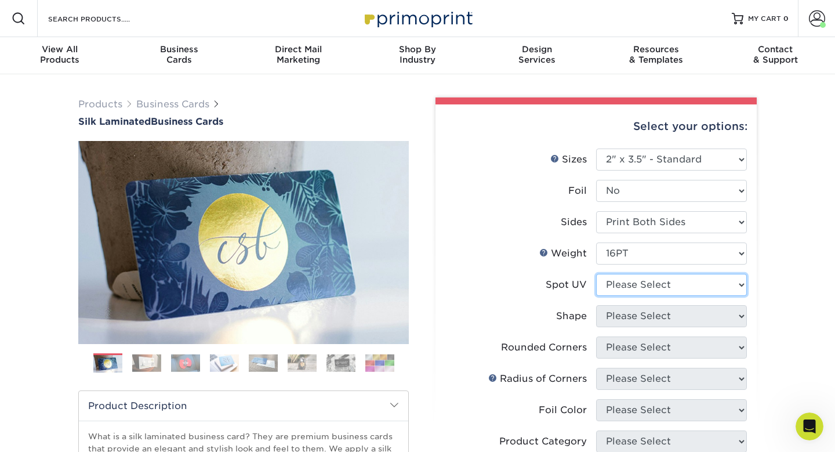
click at [664, 285] on select "Please Select No Spot UV Front and Back (Both Sides) Front Only Back Only" at bounding box center [671, 285] width 151 height 22
select select "1"
click at [596, 274] on select "Please Select No Spot UV Front and Back (Both Sides) Front Only Back Only" at bounding box center [671, 285] width 151 height 22
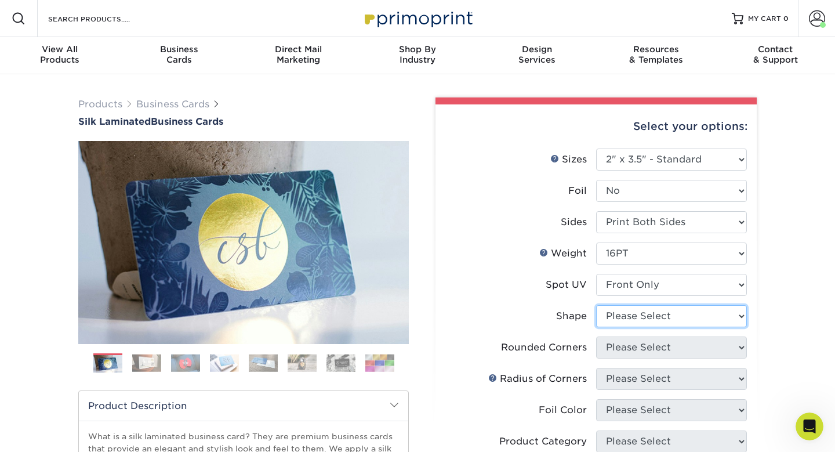
click at [647, 313] on select "Please Select Standard" at bounding box center [671, 316] width 151 height 22
select select "standard"
click at [596, 305] on select "Please Select Standard" at bounding box center [671, 316] width 151 height 22
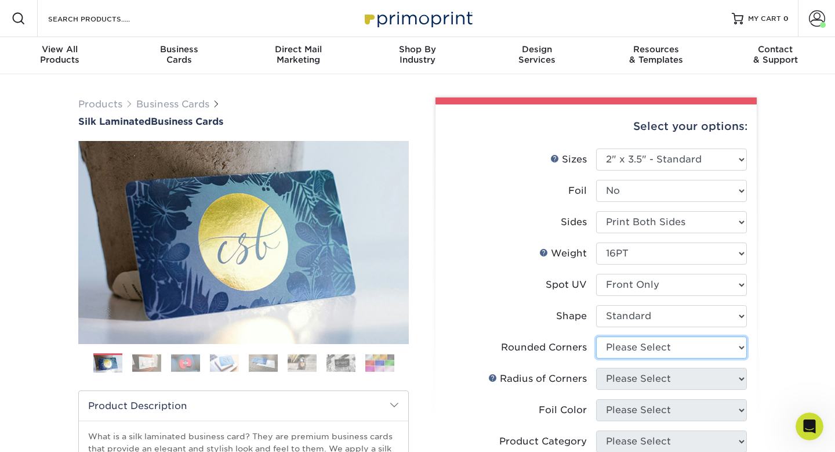
click at [646, 347] on select "Please Select Yes - Round 2 Corners Yes - Round 4 Corners No" at bounding box center [671, 347] width 151 height 22
select select "0"
click at [596, 336] on select "Please Select Yes - Round 2 Corners Yes - Round 4 Corners No" at bounding box center [671, 347] width 151 height 22
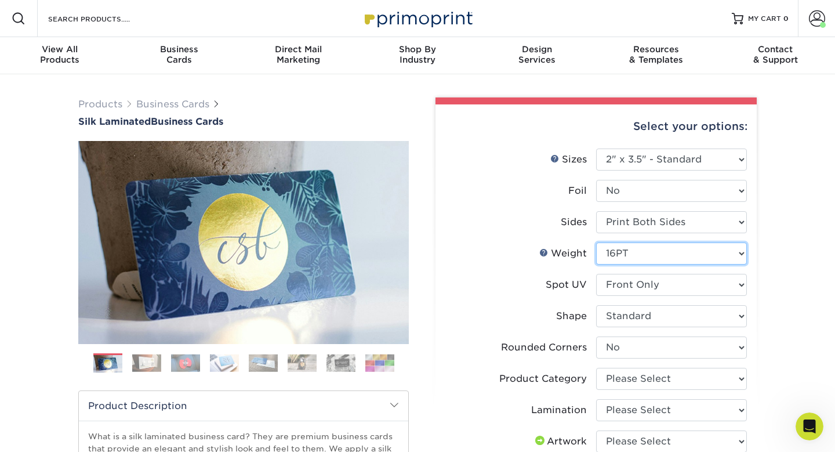
click at [656, 260] on select "Please Select 16PT" at bounding box center [671, 253] width 151 height 22
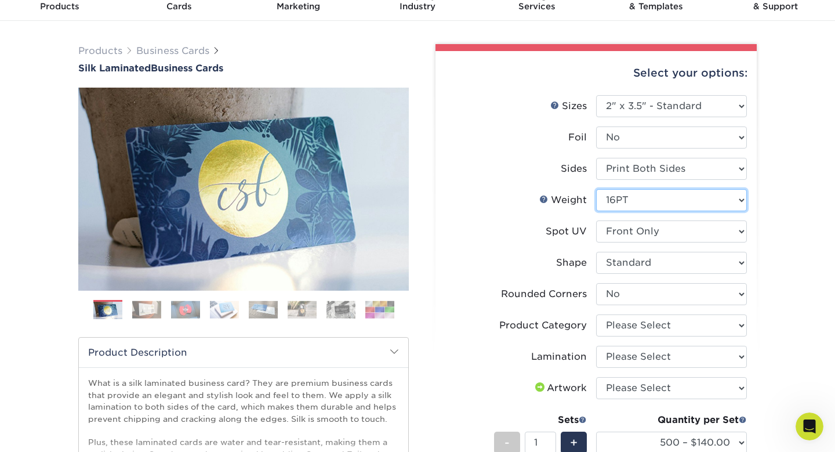
scroll to position [73, 0]
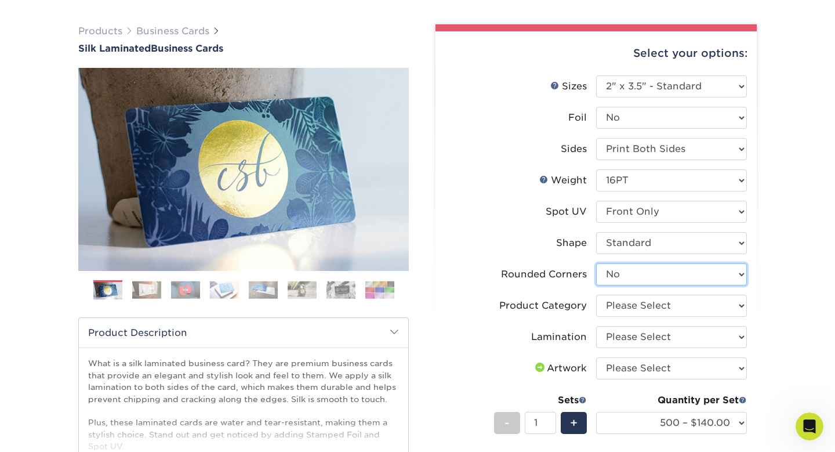
click at [737, 270] on select "Please Select Yes - Round 2 Corners Yes - Round 4 Corners No" at bounding box center [671, 274] width 151 height 22
click at [596, 263] on select "Please Select Yes - Round 2 Corners Yes - Round 4 Corners No" at bounding box center [671, 274] width 151 height 22
click at [728, 295] on select "Please Select Business Cards" at bounding box center [671, 306] width 151 height 22
select select "3b5148f1-0588-4f88-a218-97bcfdce65c1"
click at [596, 295] on select "Please Select Business Cards" at bounding box center [671, 306] width 151 height 22
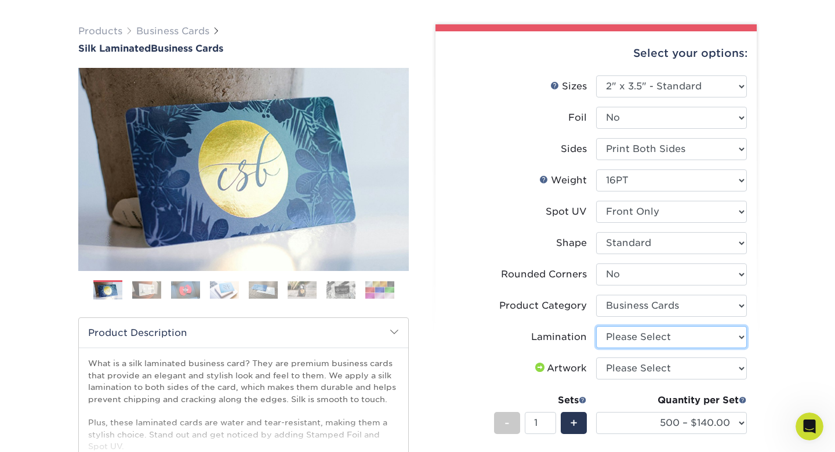
click at [690, 337] on select "Please Select Silk" at bounding box center [671, 337] width 151 height 22
select select "ccacb42f-45f7-42d3-bbd3-7c8421cf37f0"
click at [596, 326] on select "Please Select Silk" at bounding box center [671, 337] width 151 height 22
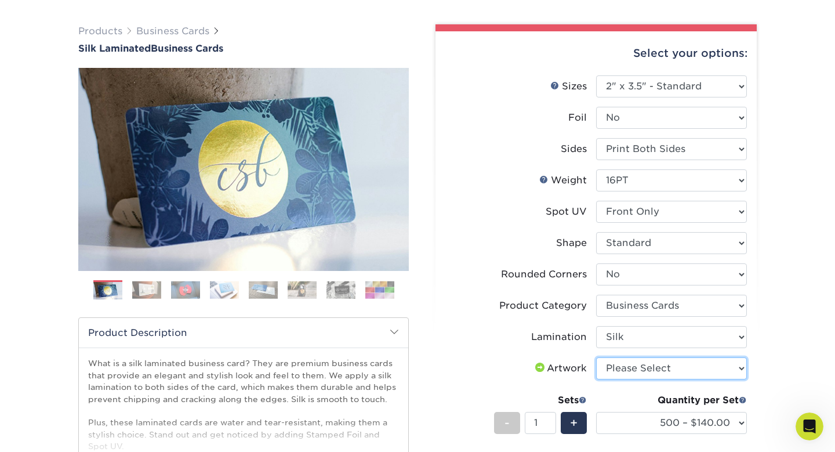
click at [653, 371] on select "Please Select I will upload files I need a design - $100" at bounding box center [671, 368] width 151 height 22
select select "upload"
click at [596, 357] on select "Please Select I will upload files I need a design - $100" at bounding box center [671, 368] width 151 height 22
click at [568, 429] on div "+" at bounding box center [574, 423] width 26 height 22
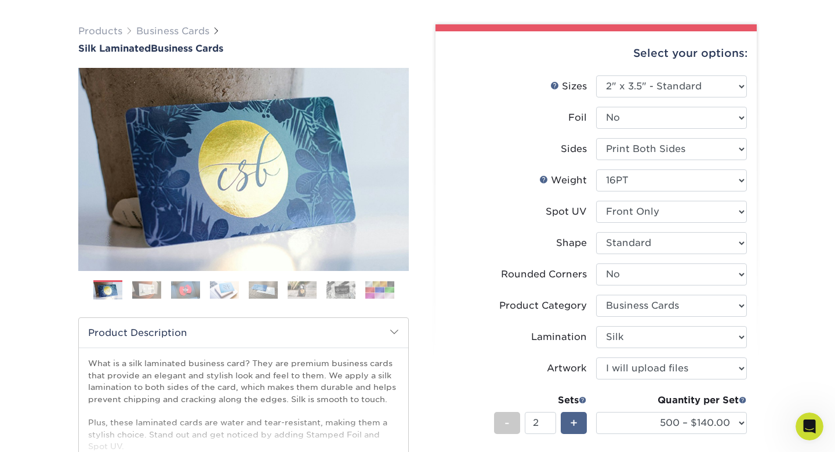
type input "3"
click at [527, 375] on label "Artwork" at bounding box center [520, 368] width 151 height 22
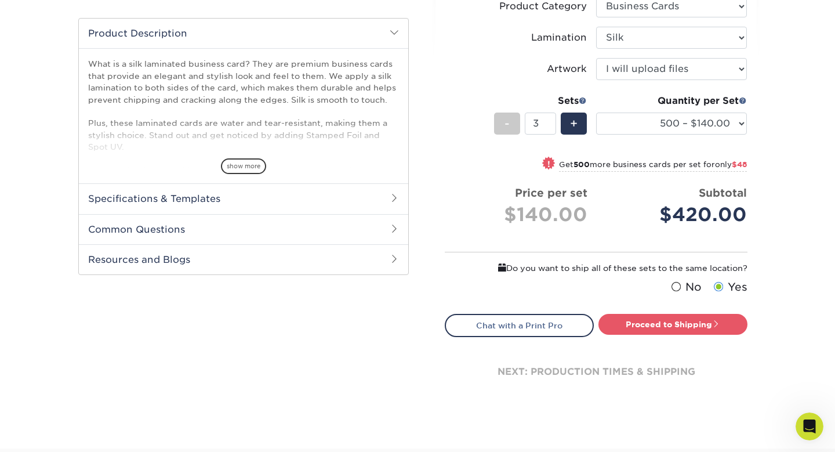
scroll to position [376, 0]
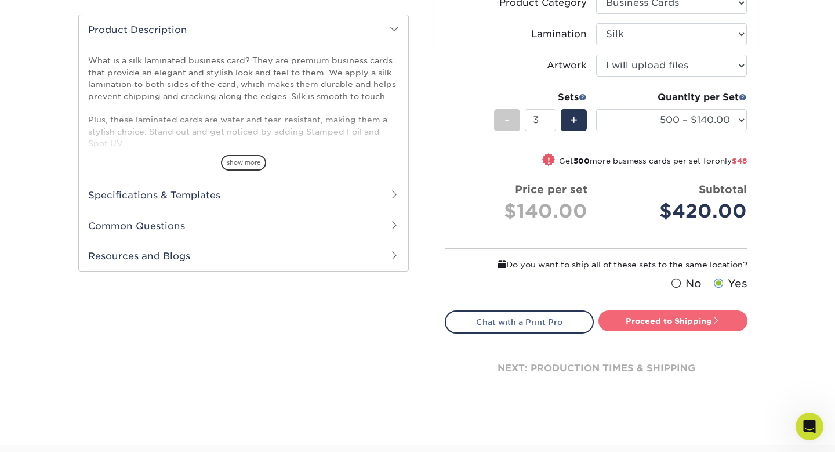
click at [678, 315] on link "Proceed to Shipping" at bounding box center [673, 320] width 149 height 21
type input "Set 1"
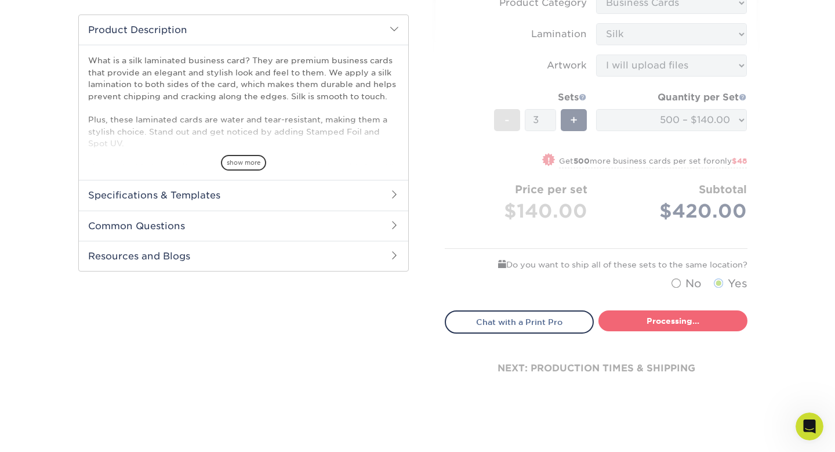
select select "85ce60e7-a328-46a2-a5ad-0d758dae0b71"
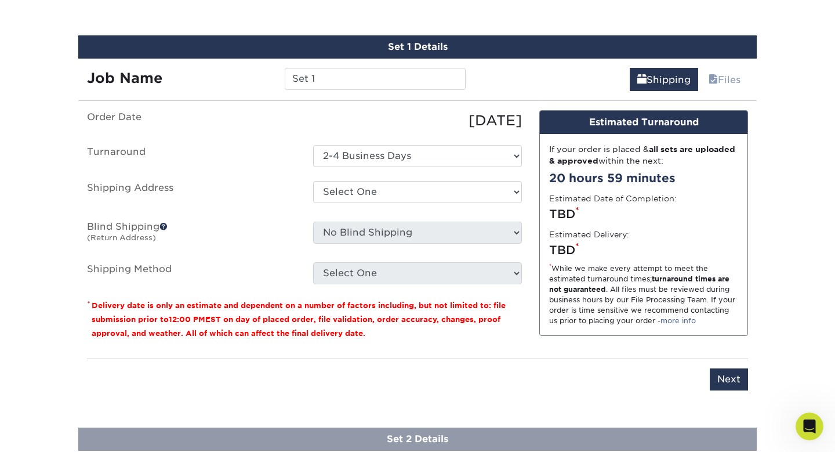
scroll to position [717, 0]
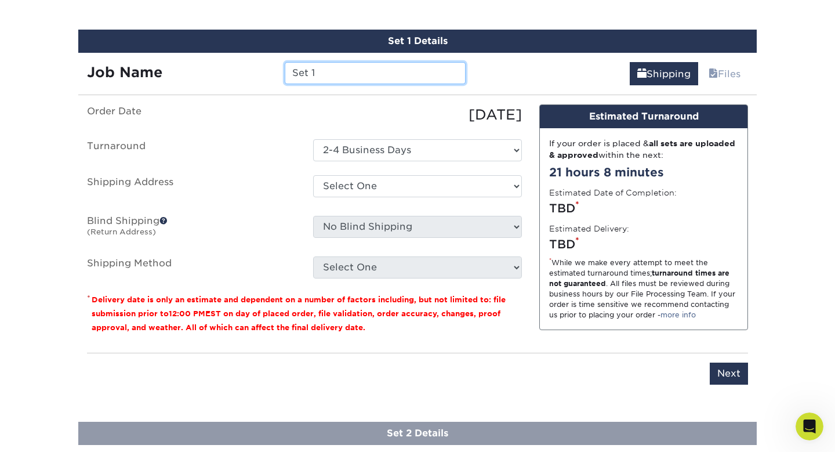
drag, startPoint x: 324, startPoint y: 72, endPoint x: 251, endPoint y: 70, distance: 72.5
click at [251, 70] on div "Job Name Set 1" at bounding box center [276, 73] width 396 height 22
type input "Erik BC"
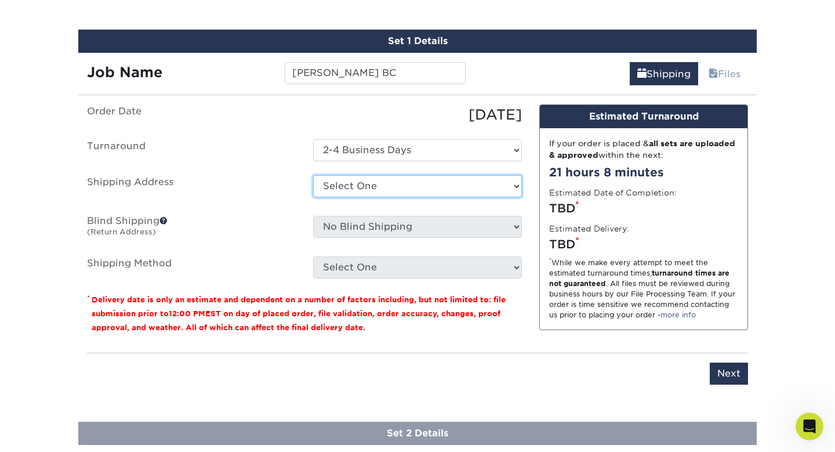
click at [372, 178] on select "Select One Team Nexbelt (Marketing) + Add New Address" at bounding box center [417, 186] width 209 height 22
select select "255351"
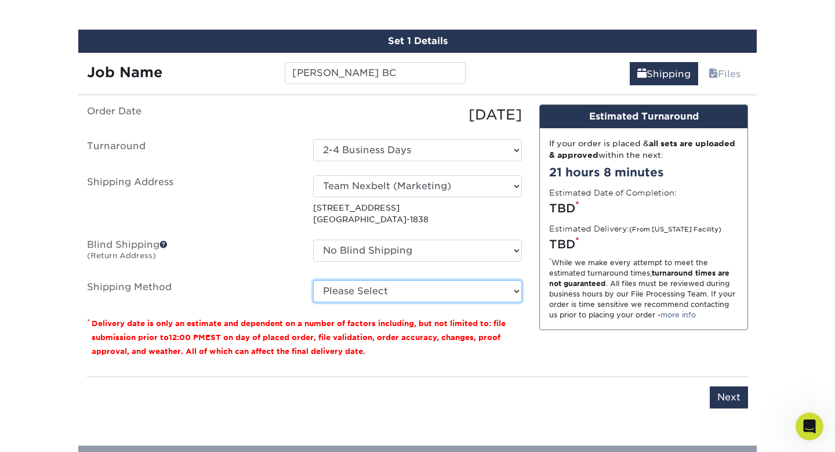
click at [406, 285] on select "Please Select Ground Shipping (+$14.96) 3 Day Shipping Service (+$15.33) 2 Day …" at bounding box center [417, 291] width 209 height 22
select select "03"
click at [313, 280] on select "Please Select Ground Shipping (+$14.96) 3 Day Shipping Service (+$15.33) 2 Day …" at bounding box center [417, 291] width 209 height 22
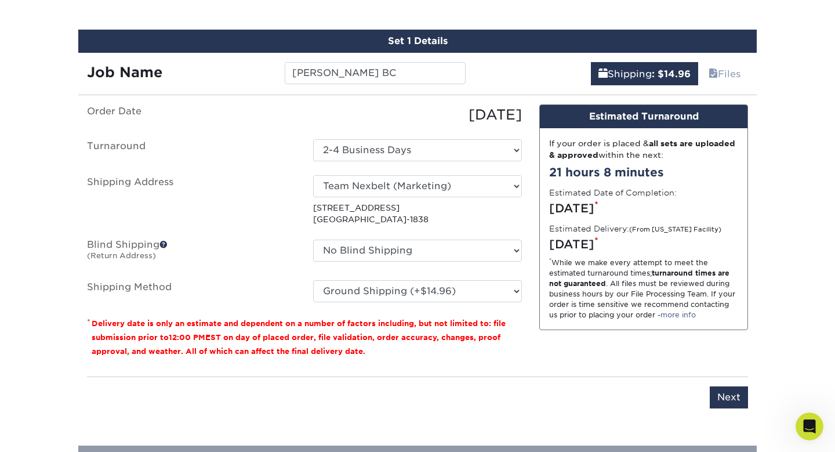
click at [386, 334] on small "Delivery date is only an estimate and dependent on a number of factors includin…" at bounding box center [299, 337] width 414 height 37
click at [389, 334] on small "Delivery date is only an estimate and dependent on a number of factors includin…" at bounding box center [299, 337] width 414 height 37
click at [736, 389] on input "Next" at bounding box center [729, 397] width 38 height 22
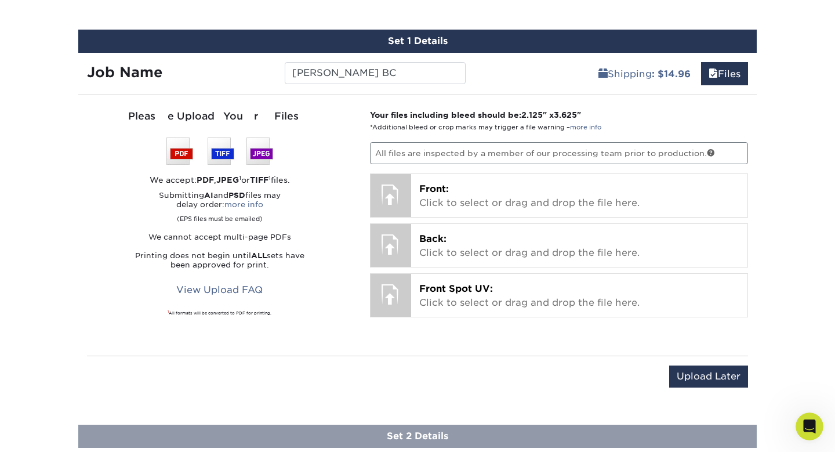
click at [451, 145] on p "All files are inspected by a member of our processing team prior to production." at bounding box center [559, 153] width 379 height 22
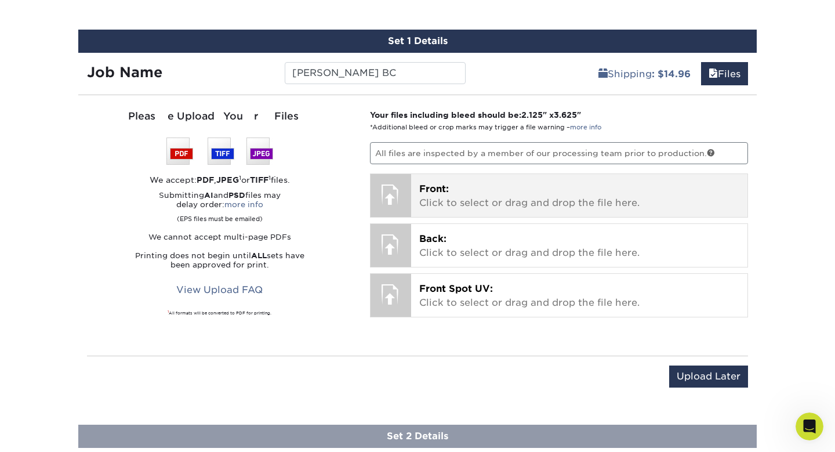
click at [448, 176] on div "Front: Click to select or drag and drop the file here. Choose file" at bounding box center [579, 195] width 337 height 43
click at [484, 193] on p "Front: Click to select or drag and drop the file here." at bounding box center [579, 196] width 321 height 28
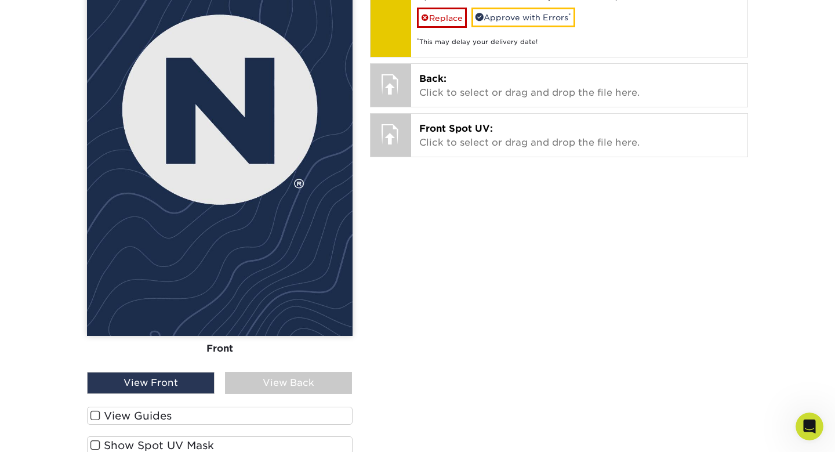
scroll to position [982, 0]
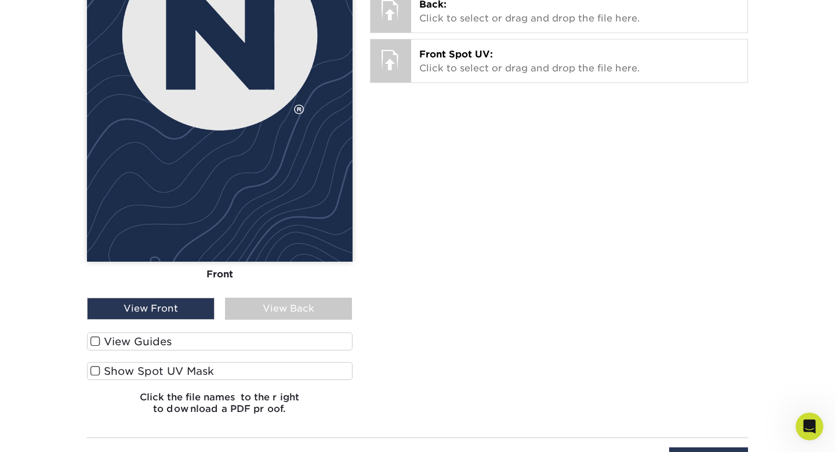
click at [95, 344] on span at bounding box center [95, 341] width 10 height 11
click at [0, 0] on input "View Guides" at bounding box center [0, 0] width 0 height 0
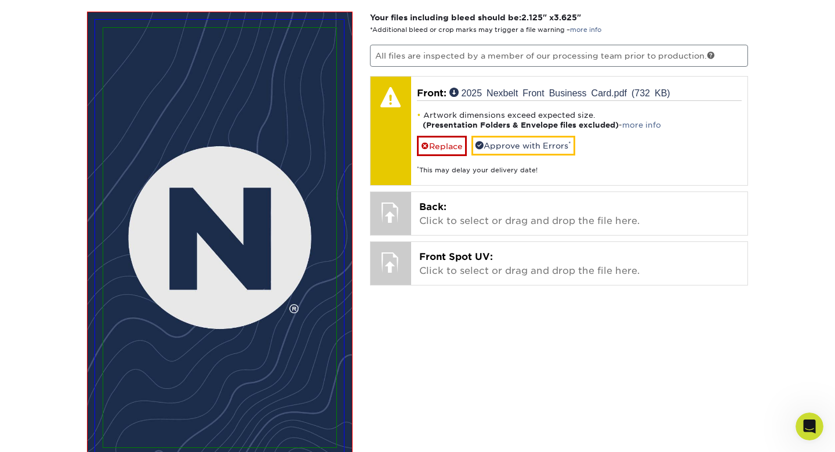
scroll to position [780, 0]
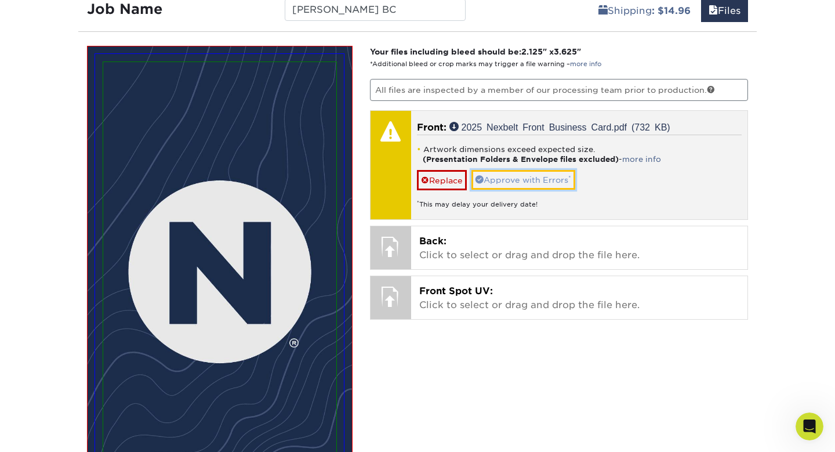
click at [534, 181] on link "Approve with Errors *" at bounding box center [524, 180] width 104 height 20
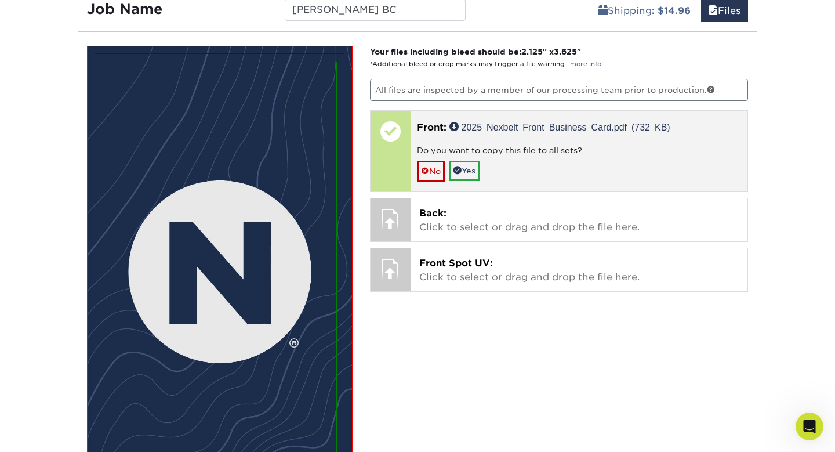
click at [561, 117] on div "Front: 2025 Nexbelt Front Business Card.pdf (732 KB) Do you want to copy this f…" at bounding box center [579, 151] width 337 height 81
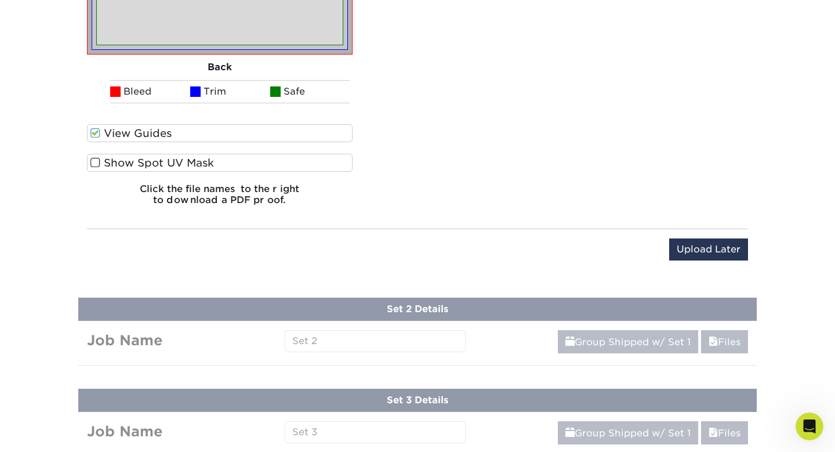
scroll to position [1389, 0]
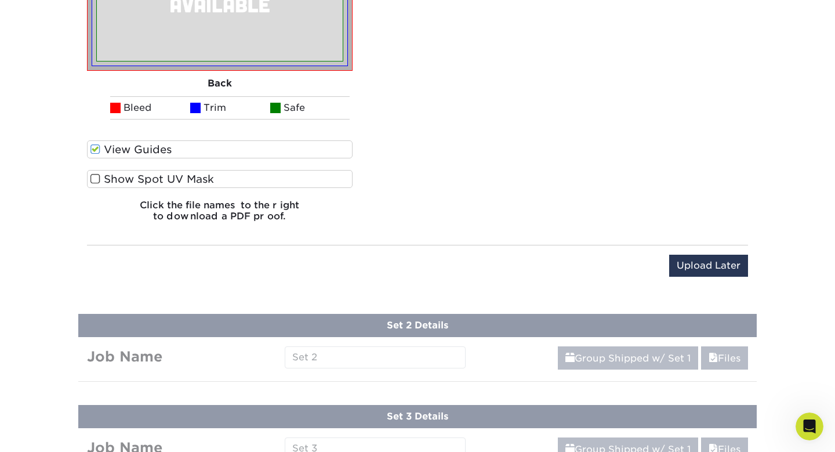
click at [207, 209] on h6 "Click the file names to the right to download a PDF proof." at bounding box center [220, 215] width 266 height 31
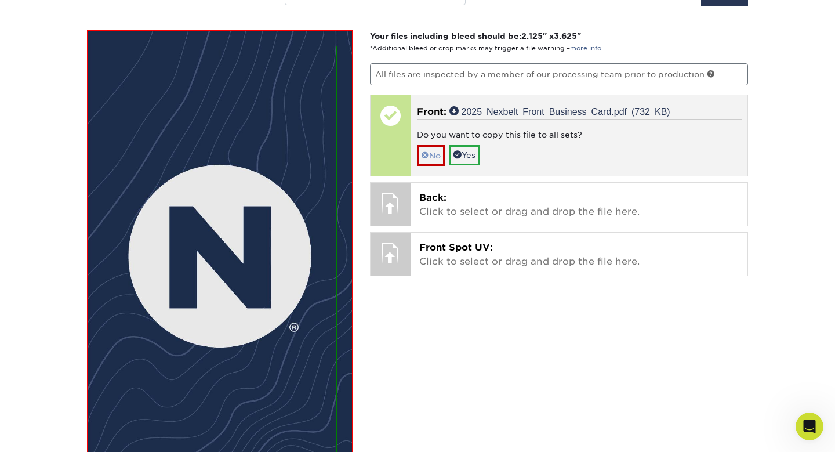
scroll to position [795, 0]
click at [434, 154] on link "No" at bounding box center [431, 156] width 28 height 20
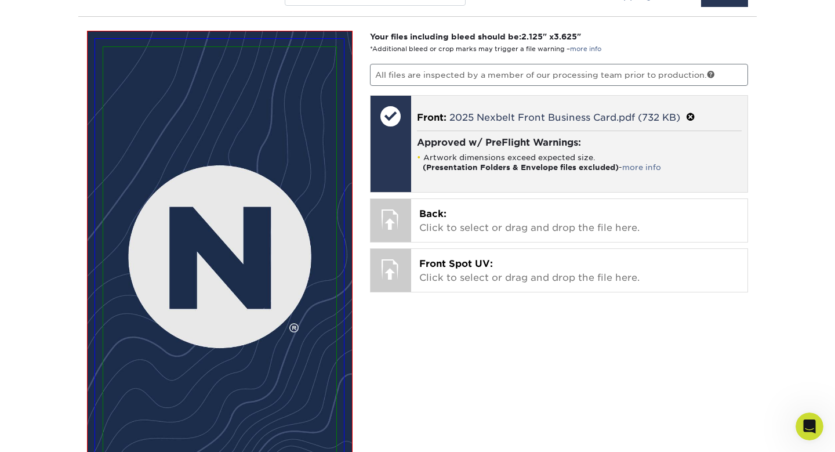
click at [695, 113] on span at bounding box center [690, 117] width 9 height 11
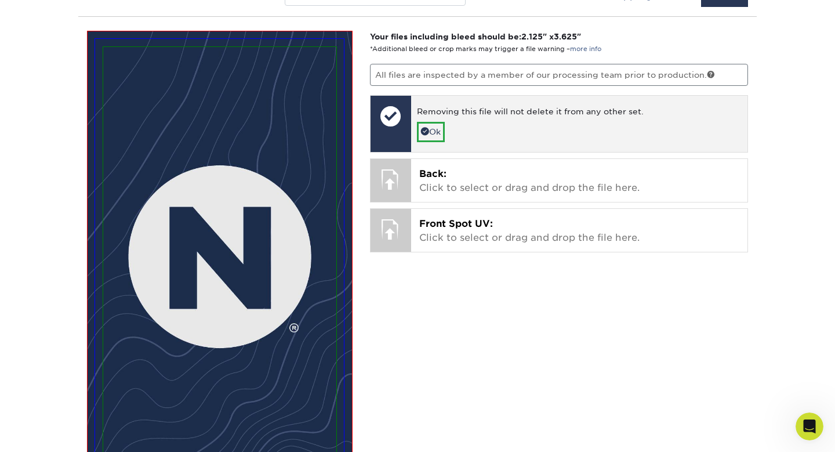
scroll to position [795, 0]
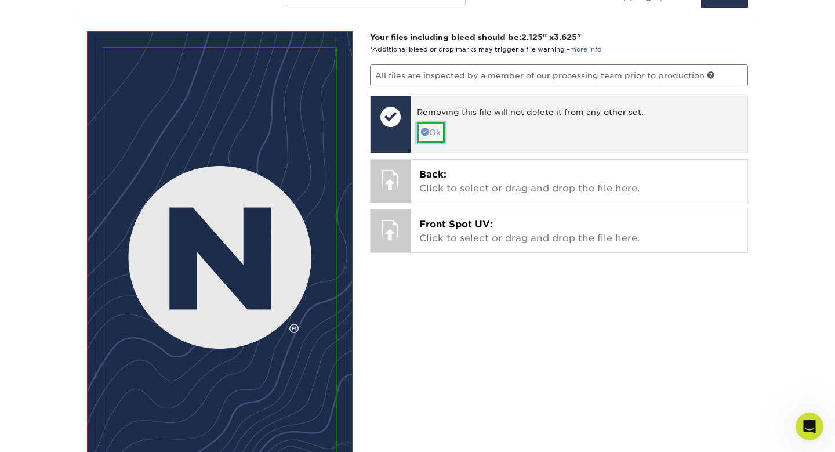
click at [430, 130] on link "Ok" at bounding box center [431, 132] width 28 height 20
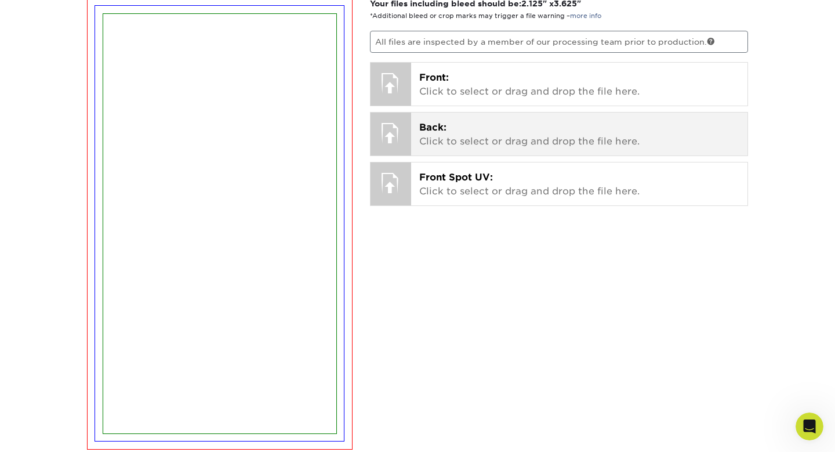
scroll to position [835, 0]
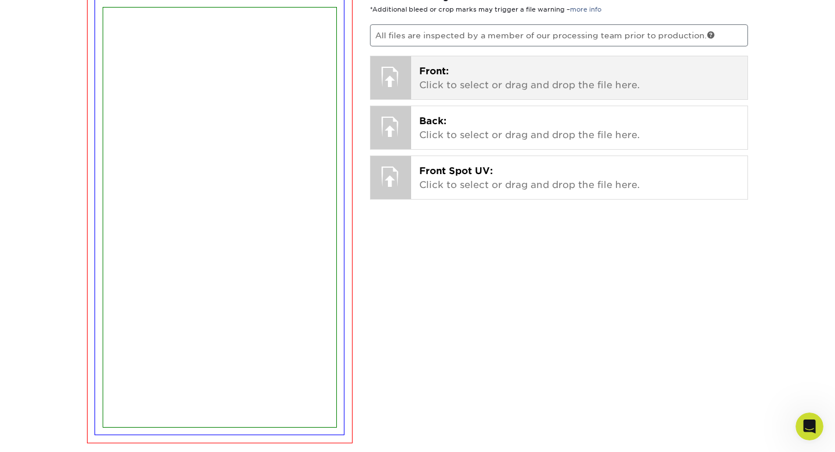
click at [396, 77] on div at bounding box center [391, 76] width 41 height 41
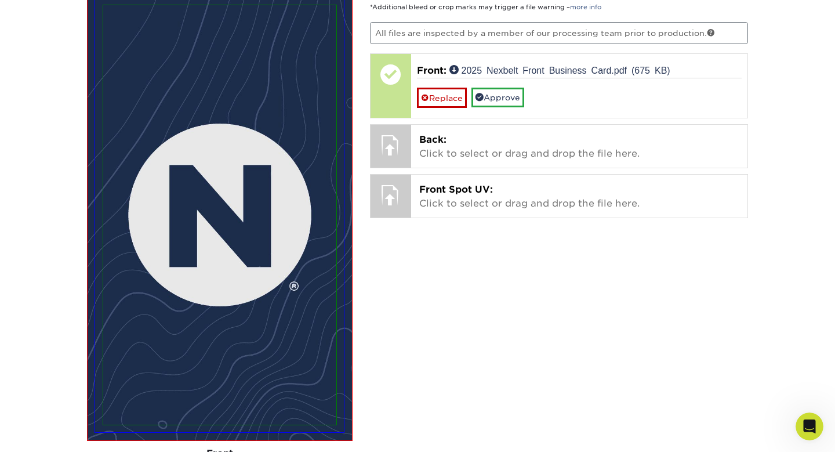
scroll to position [841, 0]
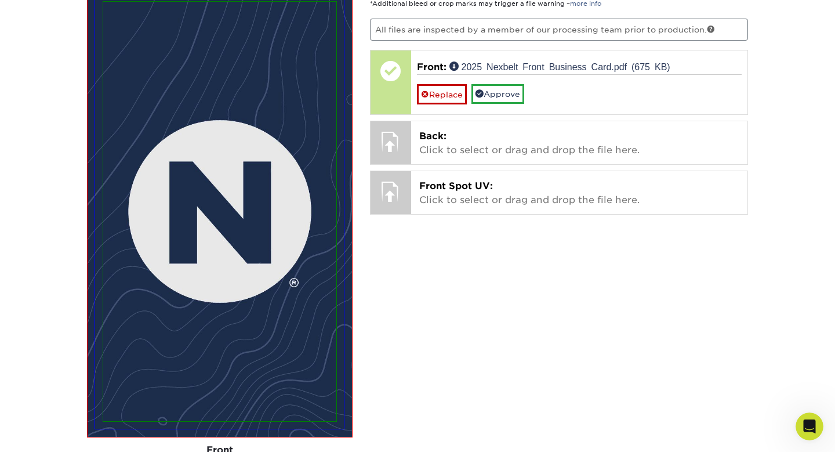
click at [482, 314] on div "Your files including bleed should be: 2.125 " x 3.625 " *Additional bleed or cr…" at bounding box center [559, 382] width 396 height 794
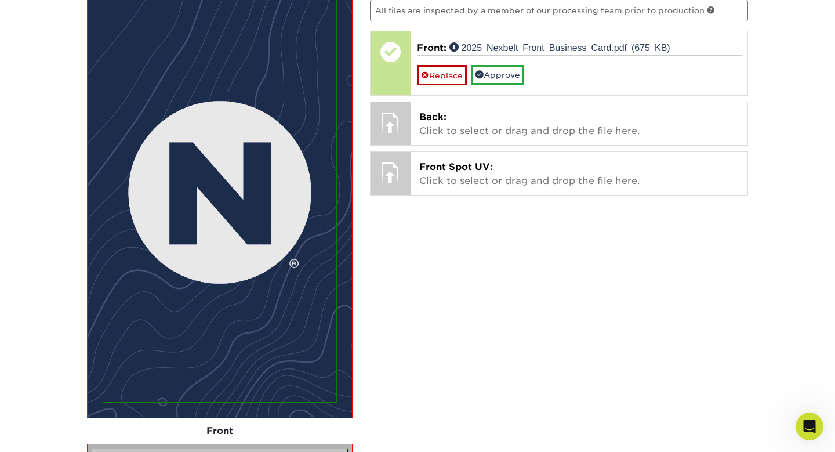
scroll to position [861, 0]
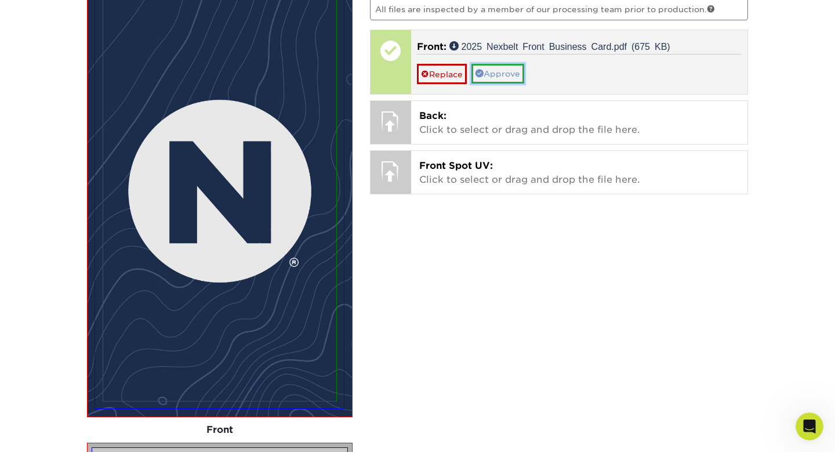
click at [519, 78] on link "Approve" at bounding box center [498, 74] width 53 height 20
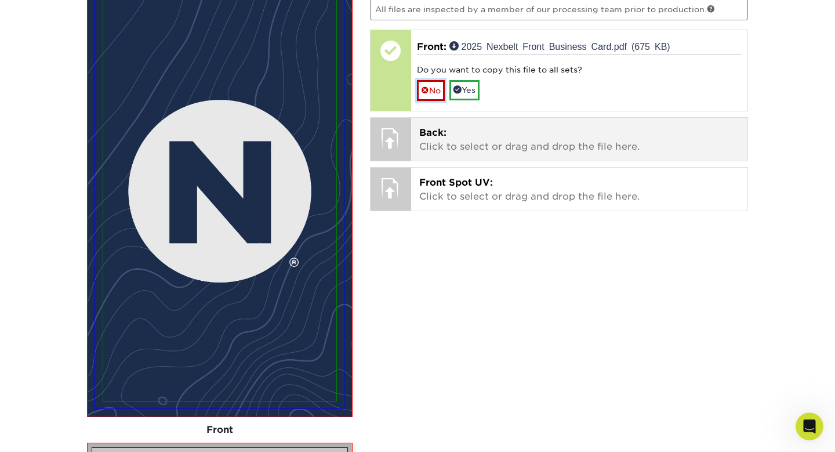
click at [430, 93] on link "No" at bounding box center [431, 90] width 28 height 20
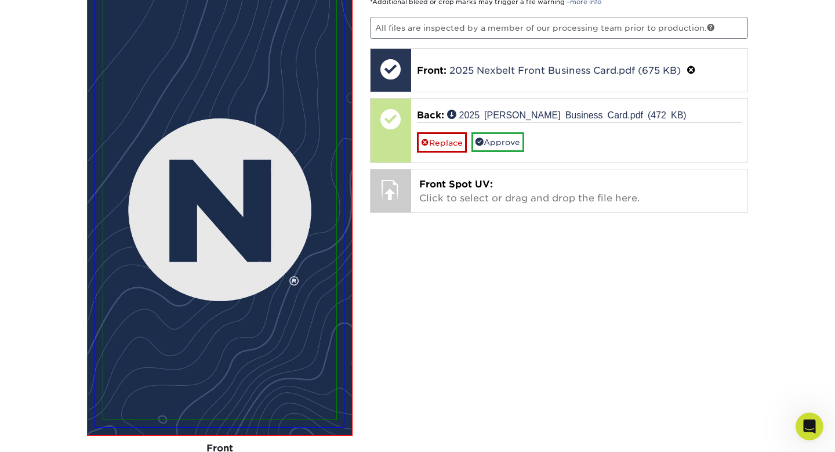
scroll to position [778, 0]
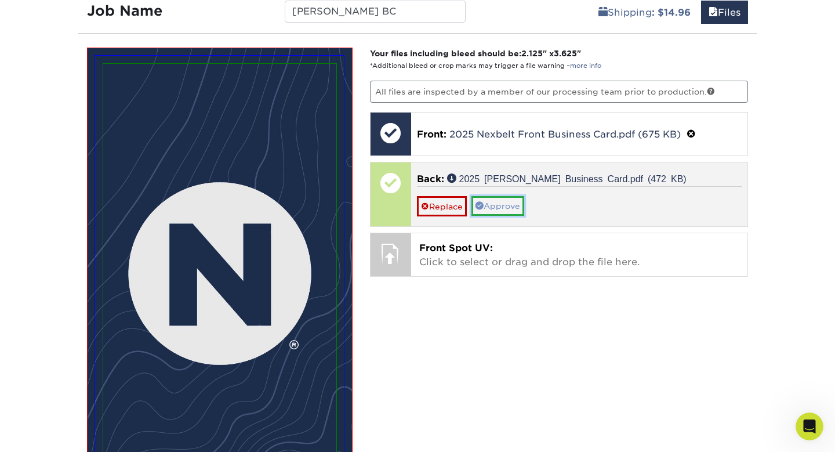
click at [518, 204] on link "Approve" at bounding box center [498, 206] width 53 height 20
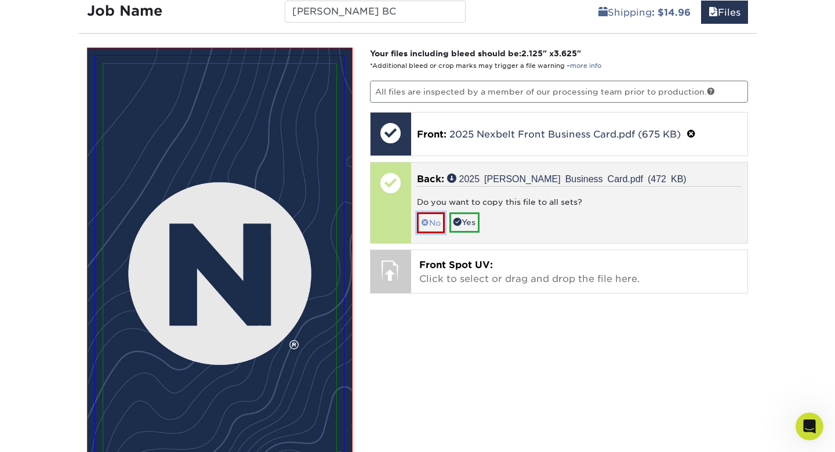
click at [439, 224] on link "No" at bounding box center [431, 222] width 28 height 20
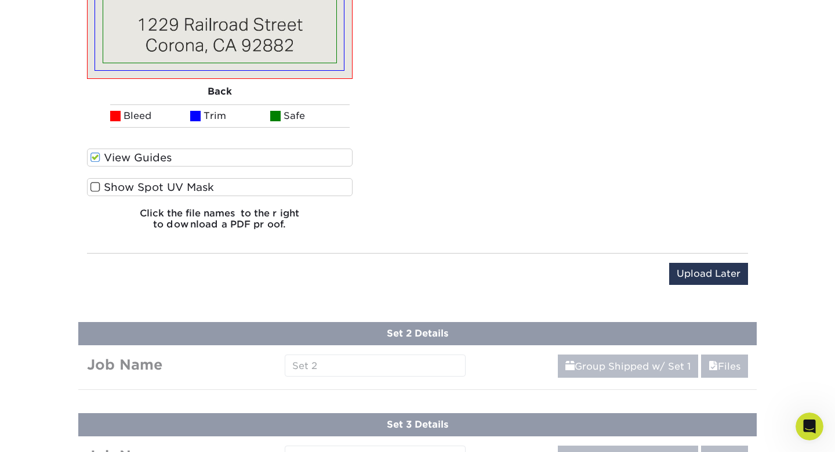
scroll to position [1672, 0]
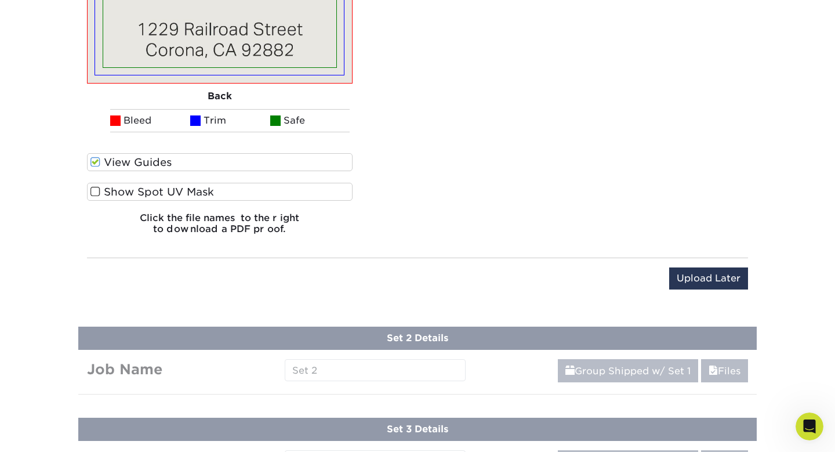
click at [193, 197] on label "Show Spot UV Mask" at bounding box center [220, 192] width 266 height 18
click at [0, 0] on input "Show Spot UV Mask" at bounding box center [0, 0] width 0 height 0
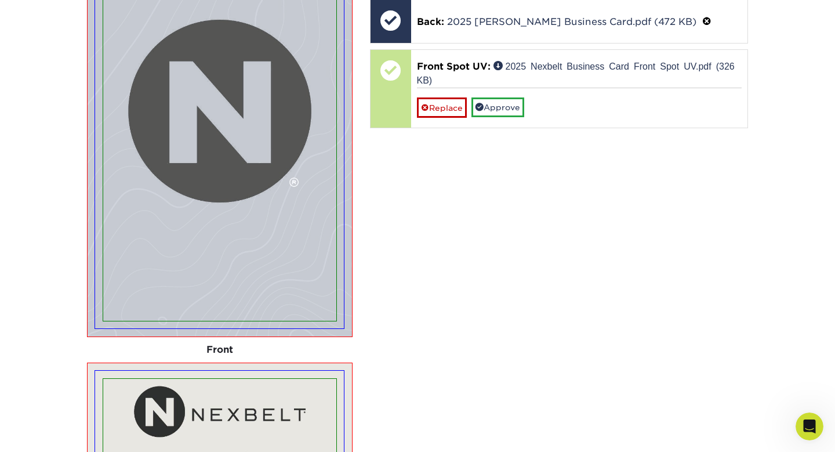
scroll to position [832, 0]
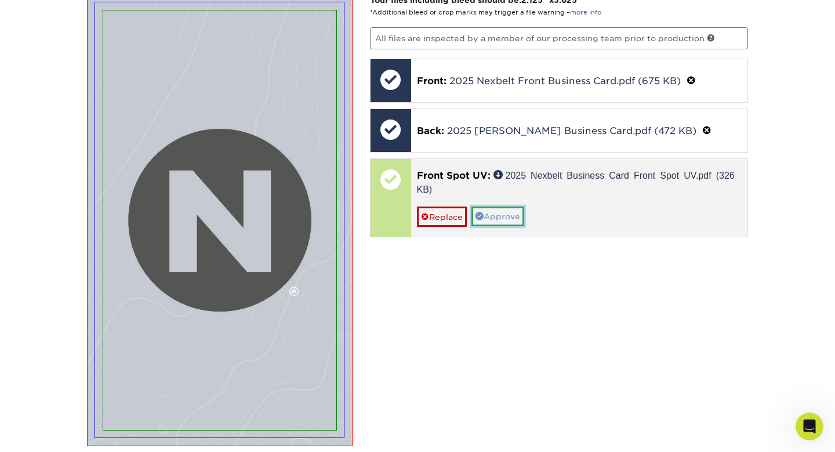
click at [509, 216] on link "Approve" at bounding box center [498, 217] width 53 height 20
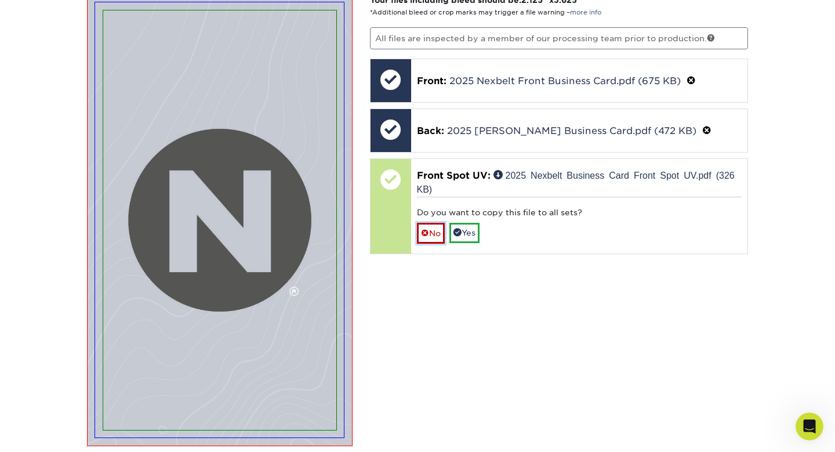
drag, startPoint x: 440, startPoint y: 234, endPoint x: 441, endPoint y: 262, distance: 27.9
click at [440, 233] on link "No" at bounding box center [431, 233] width 28 height 20
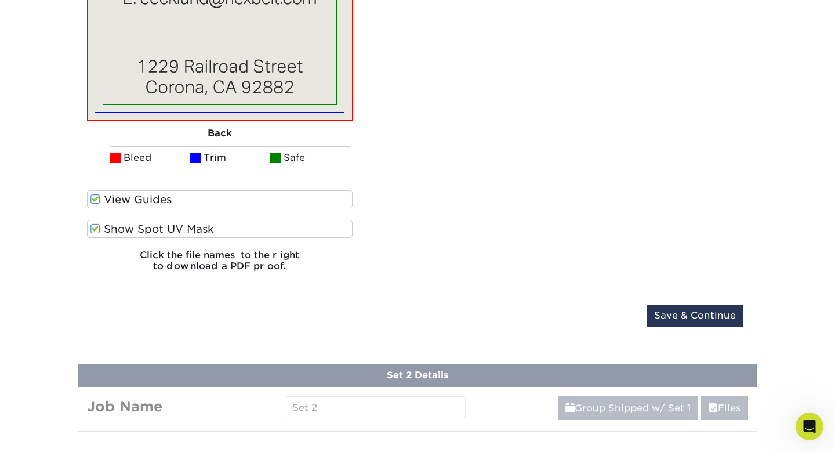
scroll to position [1672, 0]
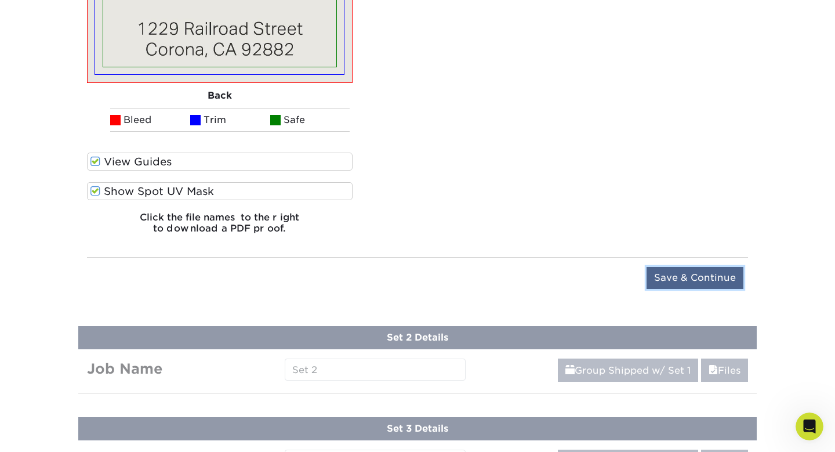
click at [673, 276] on input "Save & Continue" at bounding box center [695, 278] width 97 height 22
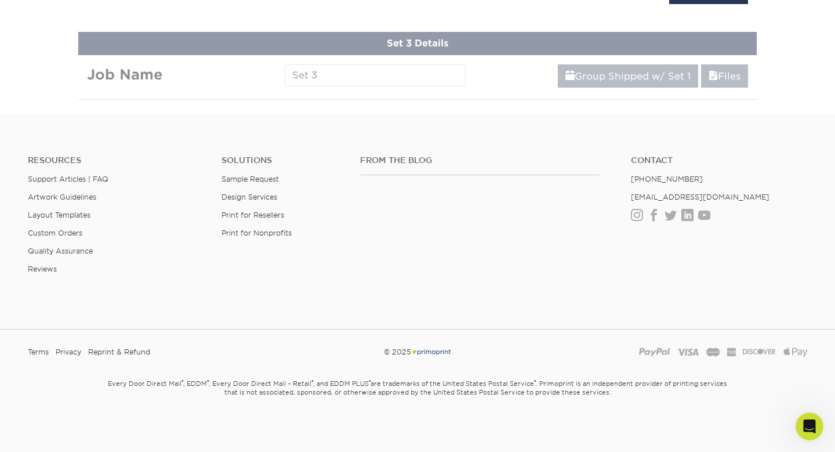
scroll to position [652, 0]
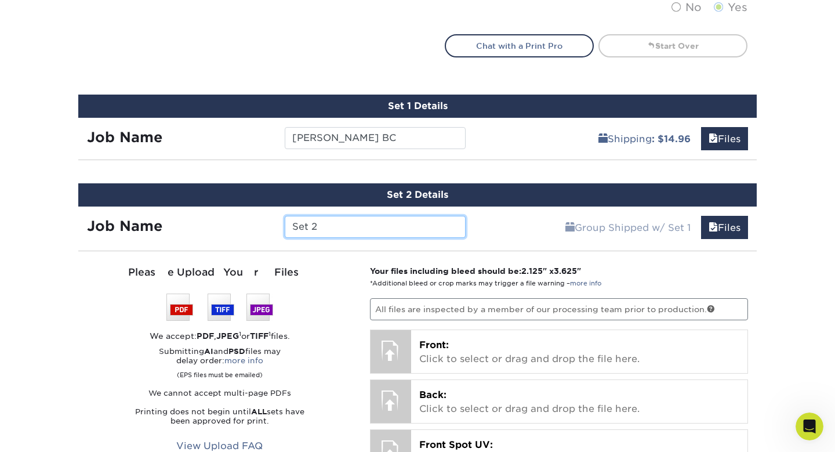
drag, startPoint x: 373, startPoint y: 224, endPoint x: 274, endPoint y: 221, distance: 98.7
click at [274, 221] on div "Job Name Set 2" at bounding box center [276, 227] width 396 height 22
type input "Barrett BC"
click at [488, 229] on div "Group Shipped w/ Set 1 Files Continue" at bounding box center [616, 224] width 283 height 35
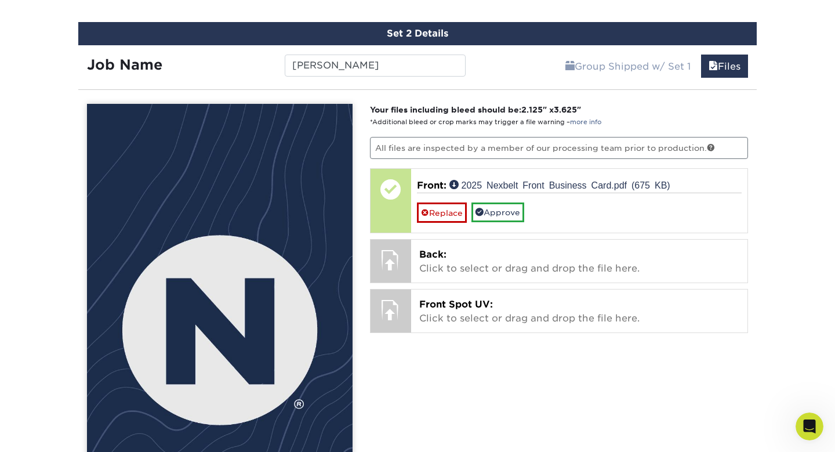
scroll to position [937, 0]
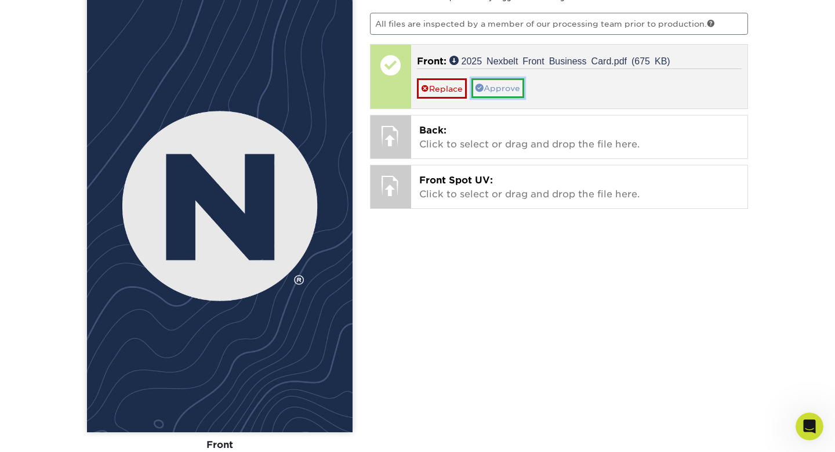
click at [520, 83] on link "Approve" at bounding box center [498, 88] width 53 height 20
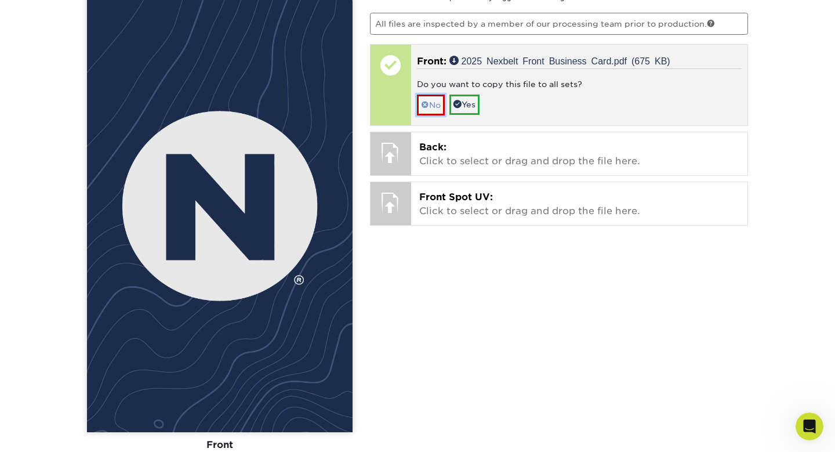
click at [440, 100] on link "No" at bounding box center [431, 105] width 28 height 20
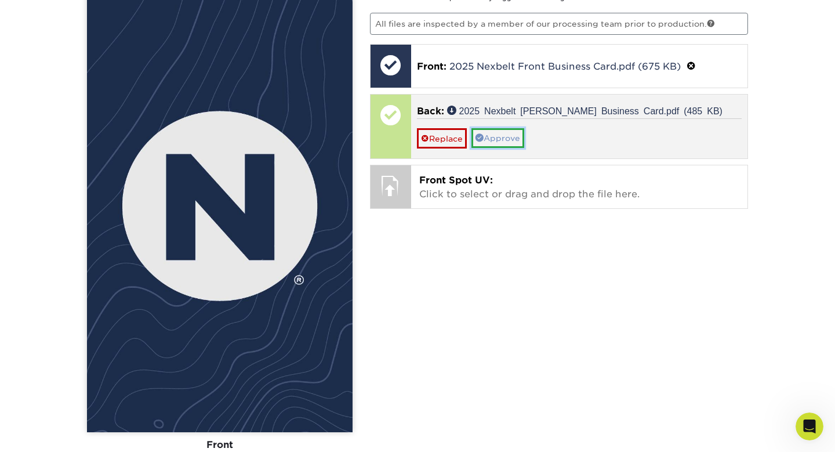
click at [507, 135] on link "Approve" at bounding box center [498, 138] width 53 height 20
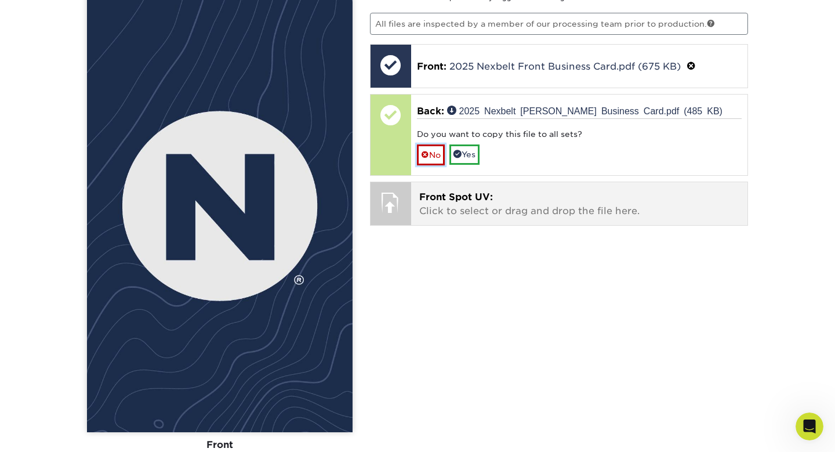
click at [437, 151] on link "No" at bounding box center [431, 154] width 28 height 20
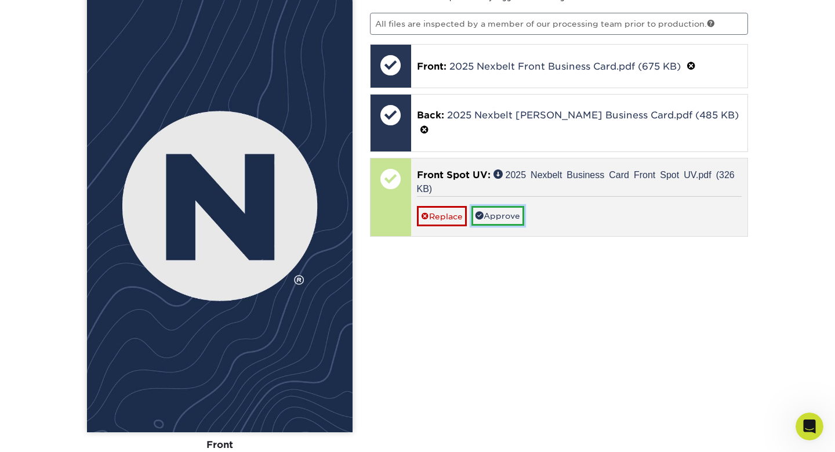
click at [502, 206] on link "Approve" at bounding box center [498, 216] width 53 height 20
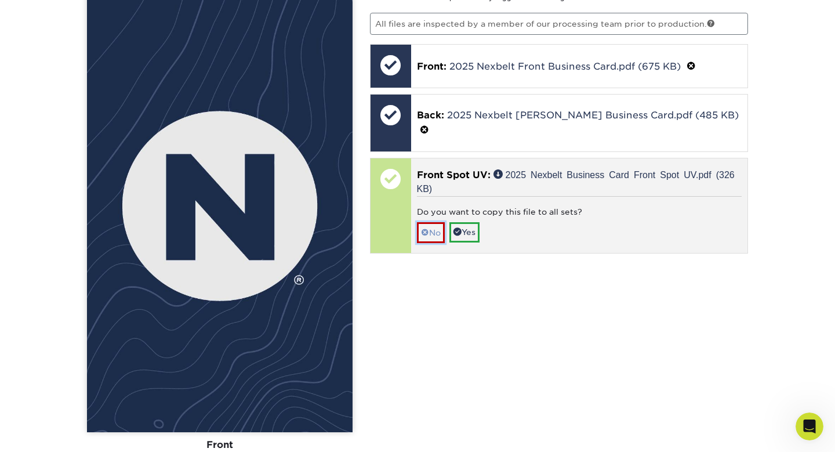
click at [435, 222] on link "No" at bounding box center [431, 232] width 28 height 20
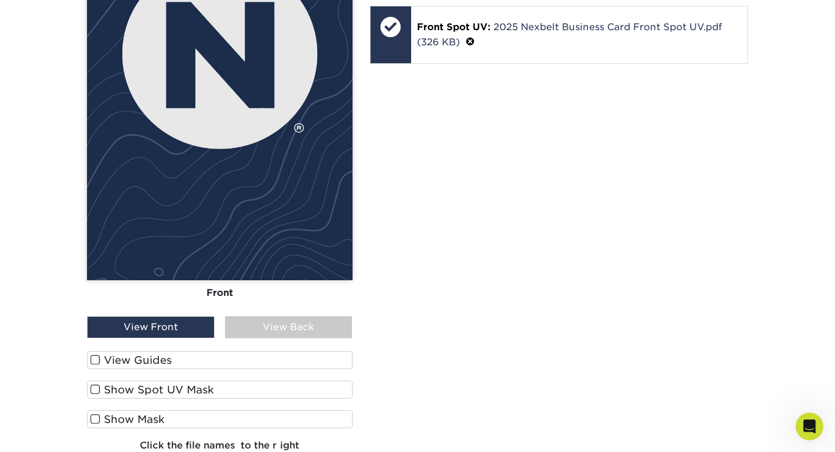
scroll to position [1147, 0]
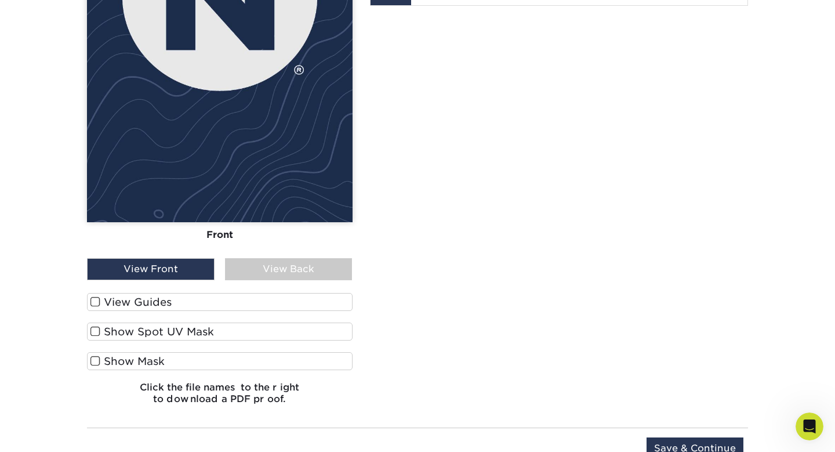
click at [103, 303] on label "View Guides" at bounding box center [220, 302] width 266 height 18
click at [0, 0] on input "View Guides" at bounding box center [0, 0] width 0 height 0
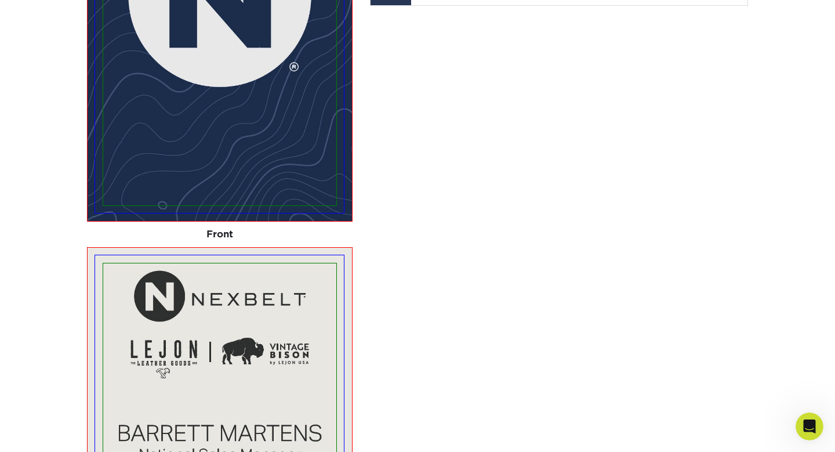
scroll to position [1623, 0]
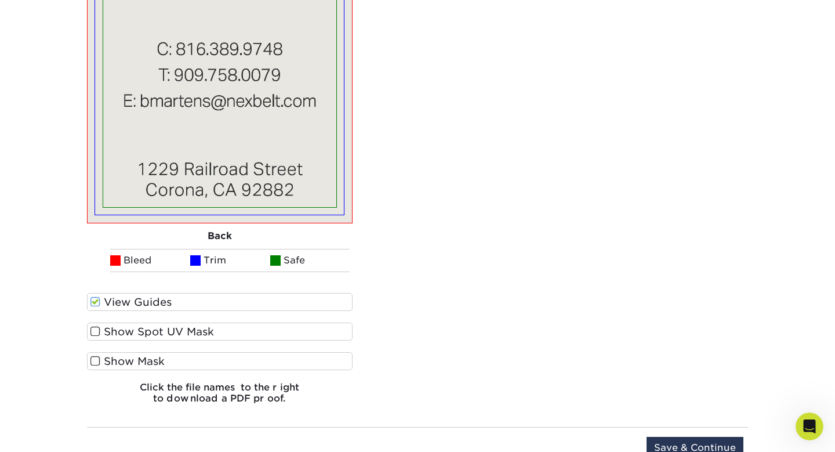
click at [114, 334] on label "Show Spot UV Mask" at bounding box center [220, 332] width 266 height 18
click at [0, 0] on input "Show Spot UV Mask" at bounding box center [0, 0] width 0 height 0
drag, startPoint x: 117, startPoint y: 357, endPoint x: 200, endPoint y: 342, distance: 84.9
click at [117, 357] on label "Show Mask" at bounding box center [220, 361] width 266 height 18
click at [0, 0] on input "Show Mask" at bounding box center [0, 0] width 0 height 0
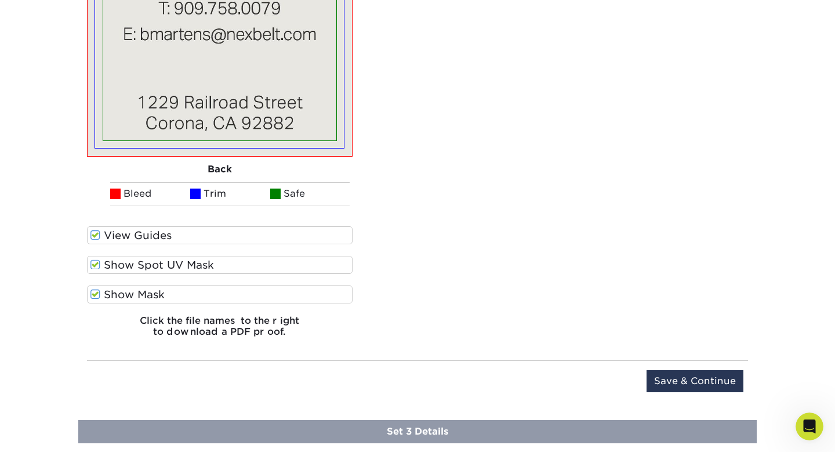
scroll to position [1790, 0]
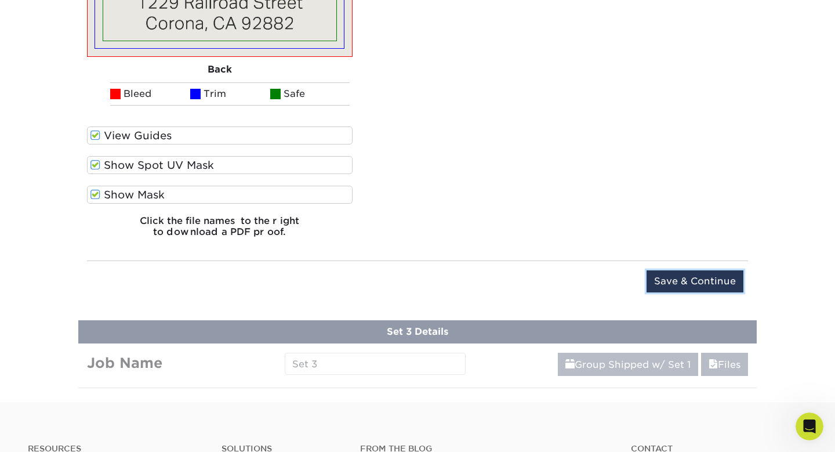
click at [681, 278] on input "Save & Continue" at bounding box center [695, 281] width 97 height 22
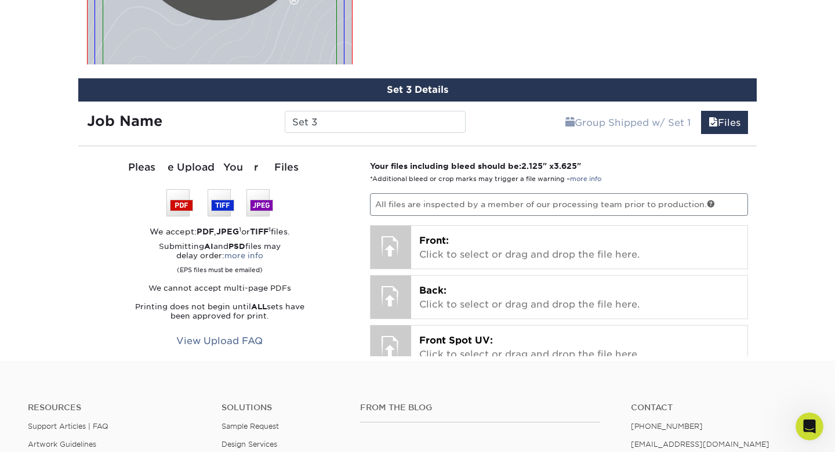
scroll to position [743, 0]
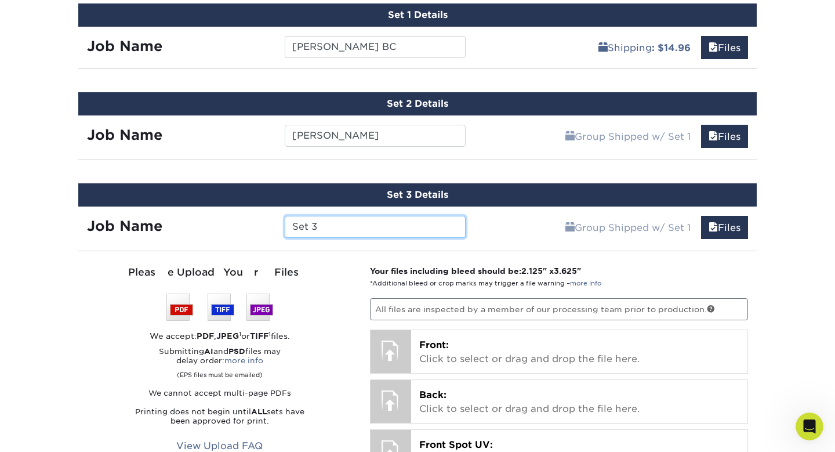
drag, startPoint x: 288, startPoint y: 227, endPoint x: 263, endPoint y: 224, distance: 25.1
click at [263, 224] on div "Job Name Set 3" at bounding box center [276, 227] width 396 height 22
type input "Seth BC"
click at [491, 225] on div "Group Shipped w/ Set 1 Files Continue" at bounding box center [616, 224] width 283 height 35
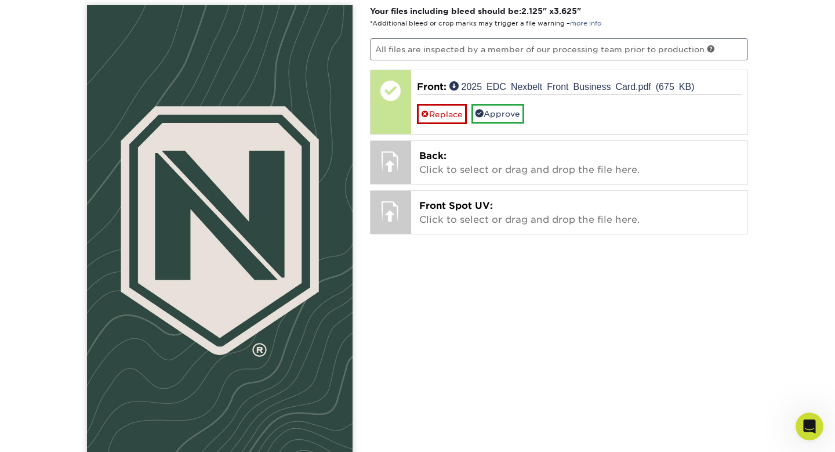
scroll to position [966, 0]
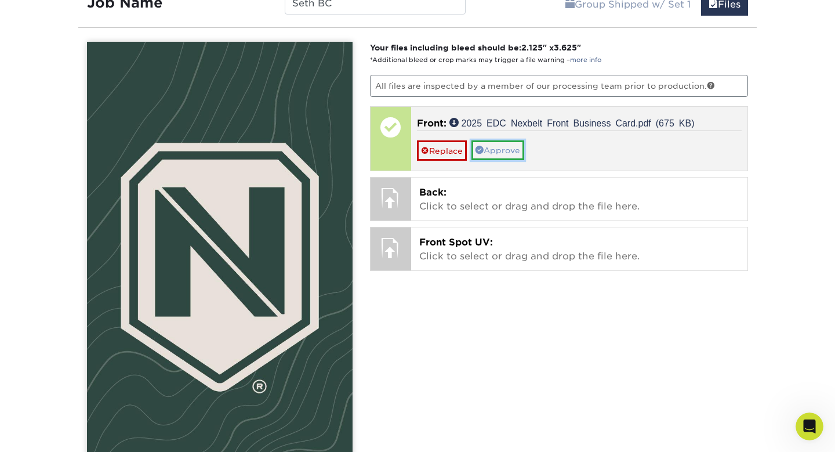
click at [512, 150] on link "Approve" at bounding box center [498, 150] width 53 height 20
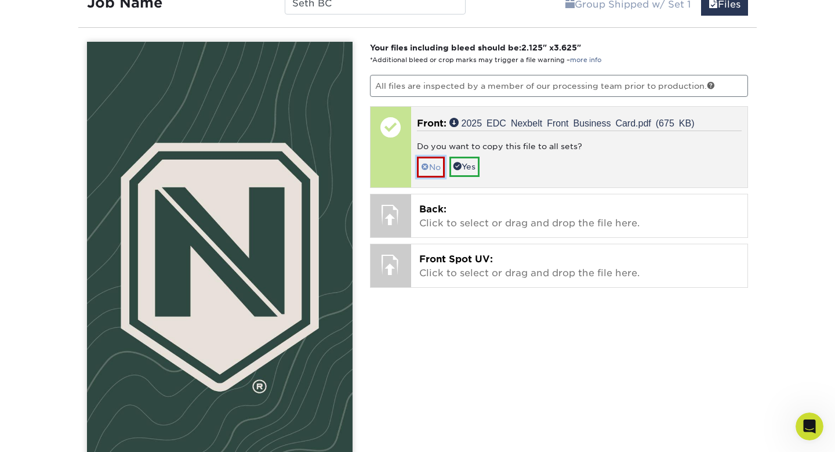
click at [436, 172] on link "No" at bounding box center [431, 167] width 28 height 20
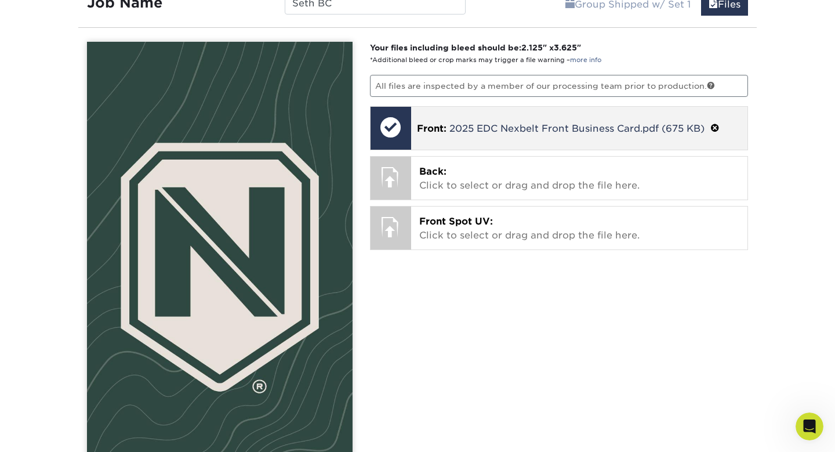
click at [436, 172] on span "Back:" at bounding box center [432, 171] width 27 height 11
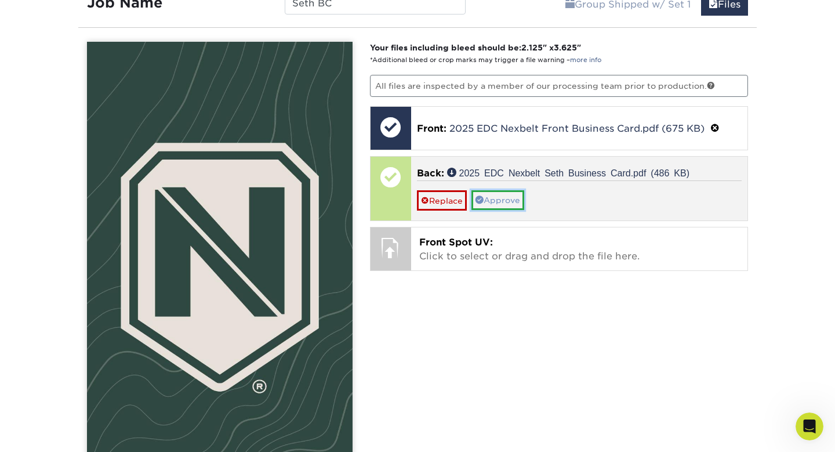
click at [518, 203] on link "Approve" at bounding box center [498, 200] width 53 height 20
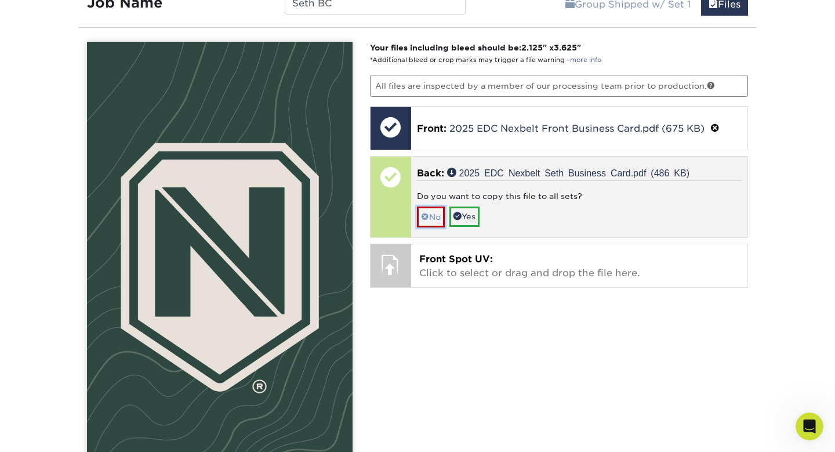
click at [433, 218] on link "No" at bounding box center [431, 217] width 28 height 20
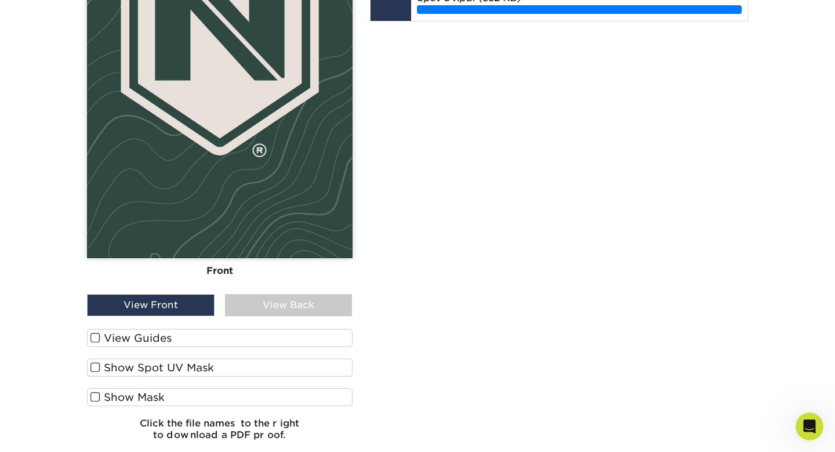
scroll to position [1240, 0]
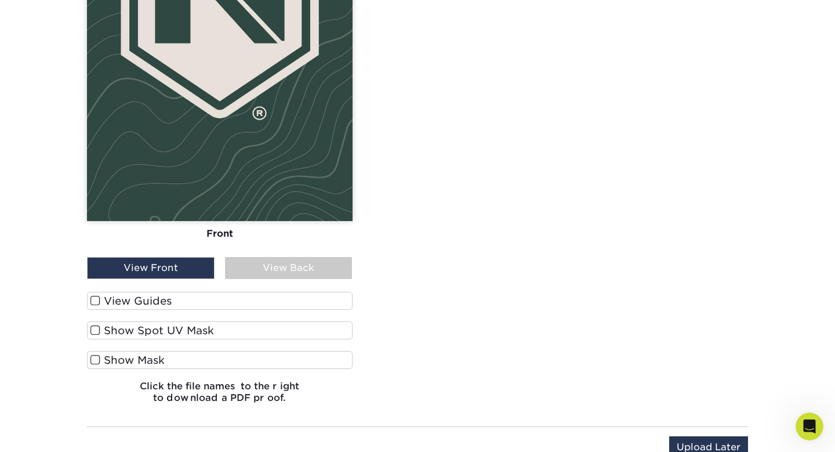
click at [135, 300] on label "View Guides" at bounding box center [220, 301] width 266 height 18
click at [0, 0] on input "View Guides" at bounding box center [0, 0] width 0 height 0
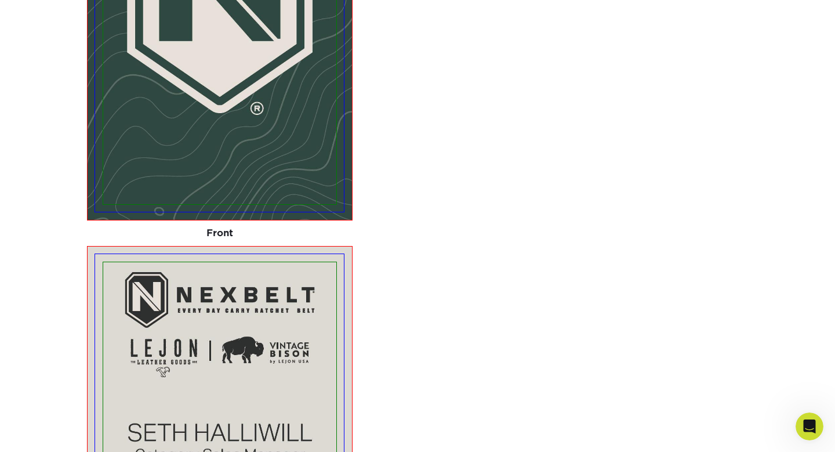
scroll to position [1715, 0]
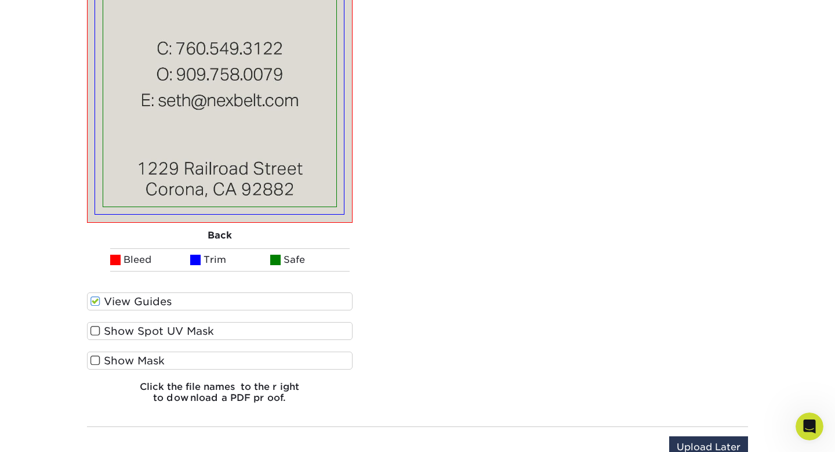
click at [136, 329] on label "Show Spot UV Mask" at bounding box center [220, 331] width 266 height 18
click at [0, 0] on input "Show Spot UV Mask" at bounding box center [0, 0] width 0 height 0
click at [132, 364] on label "Show Mask" at bounding box center [220, 361] width 266 height 18
click at [0, 0] on input "Show Mask" at bounding box center [0, 0] width 0 height 0
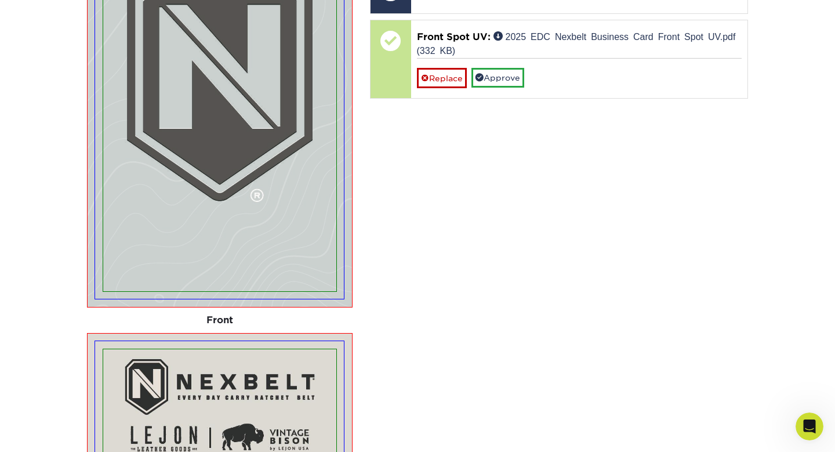
scroll to position [1033, 0]
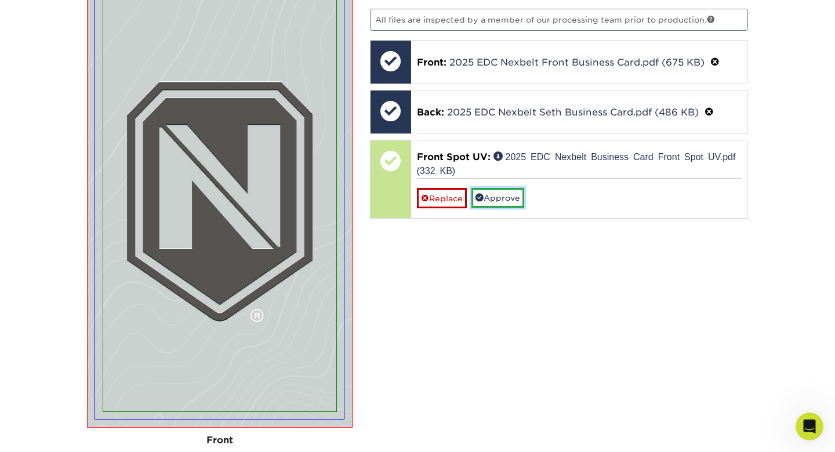
drag, startPoint x: 510, startPoint y: 197, endPoint x: 516, endPoint y: 236, distance: 39.3
click at [510, 197] on link "Approve" at bounding box center [498, 198] width 53 height 20
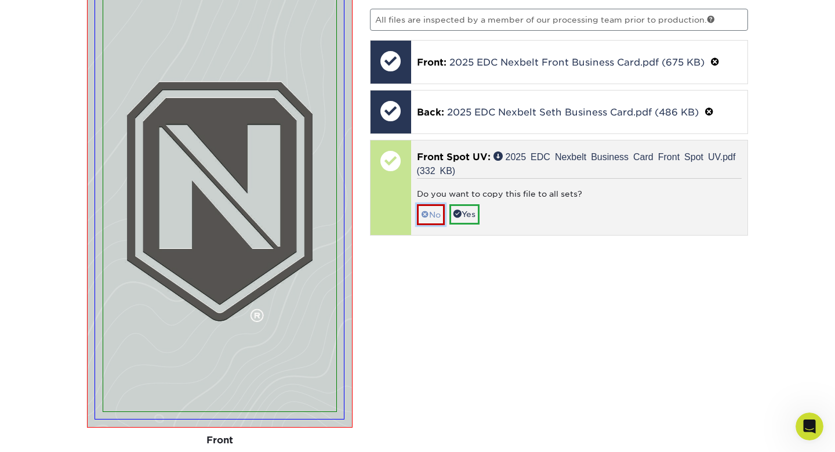
click at [440, 211] on link "No" at bounding box center [431, 214] width 28 height 20
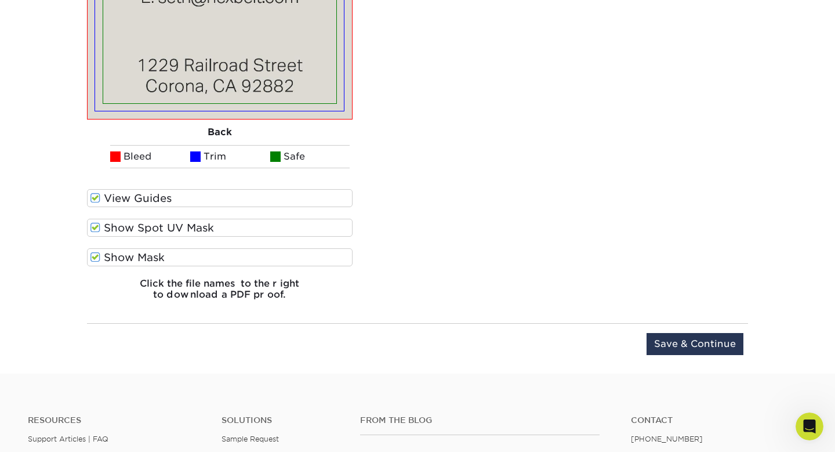
scroll to position [1860, 0]
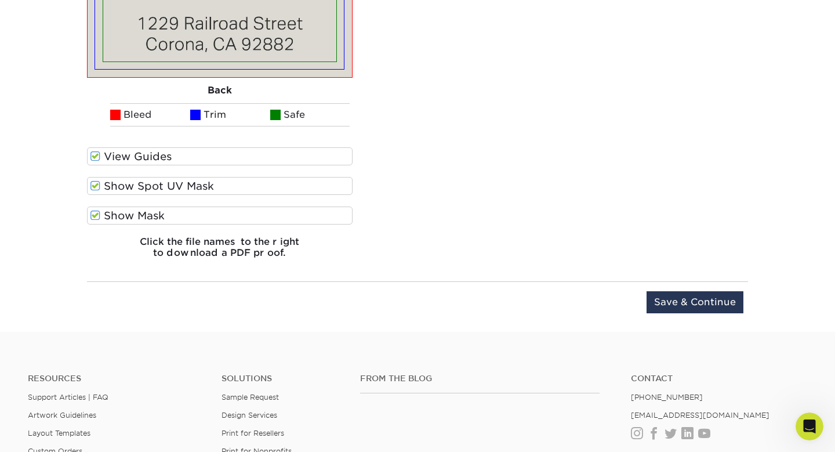
click at [657, 287] on div "Upload Later Save & Continue Continue" at bounding box center [417, 304] width 661 height 46
click at [658, 302] on input "Save & Continue" at bounding box center [695, 302] width 97 height 22
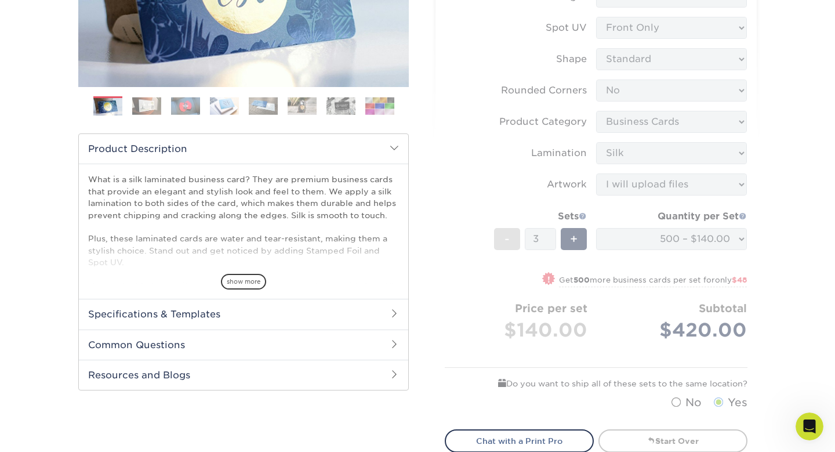
scroll to position [254, 0]
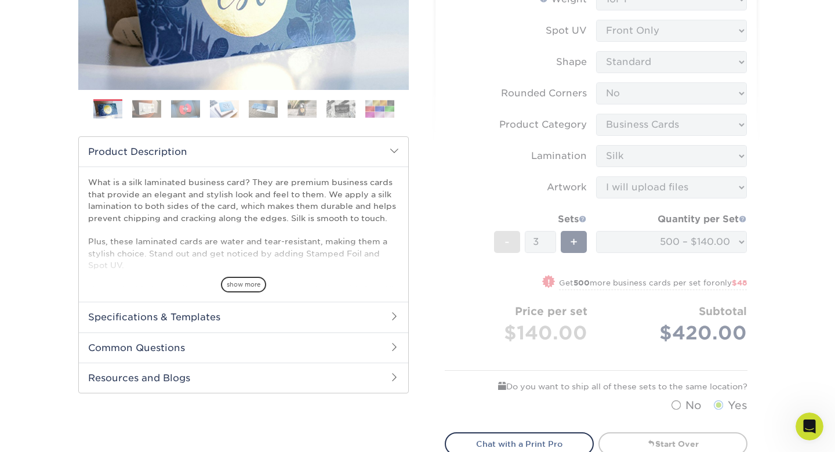
click at [569, 236] on form "Sizes Help Sizes Please Select 1.5" x 3.5" - Mini 1.75" x 3.5" - Mini 2" x 2" -…" at bounding box center [596, 156] width 303 height 524
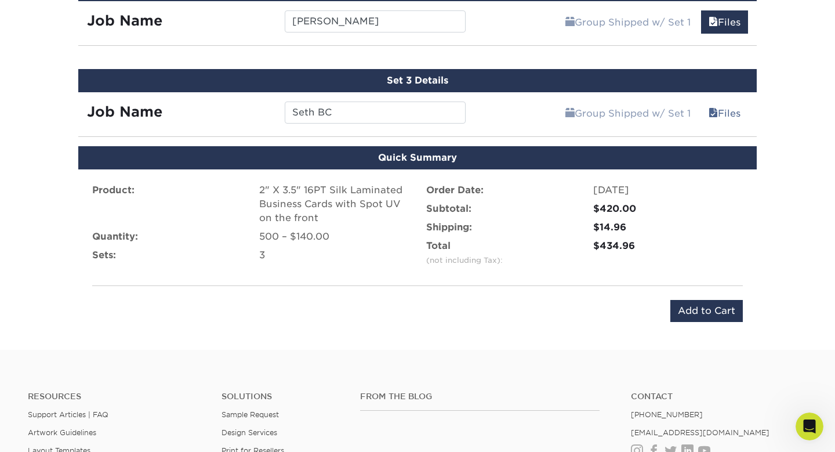
scroll to position [895, 0]
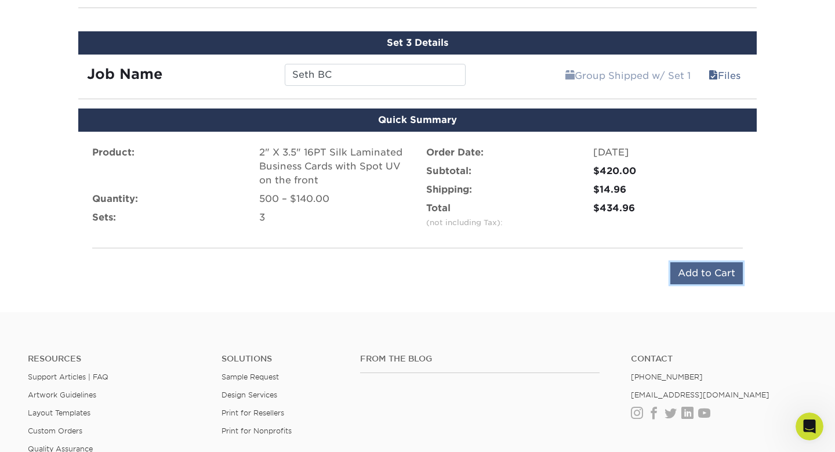
click at [710, 281] on input "Add to Cart" at bounding box center [707, 273] width 73 height 22
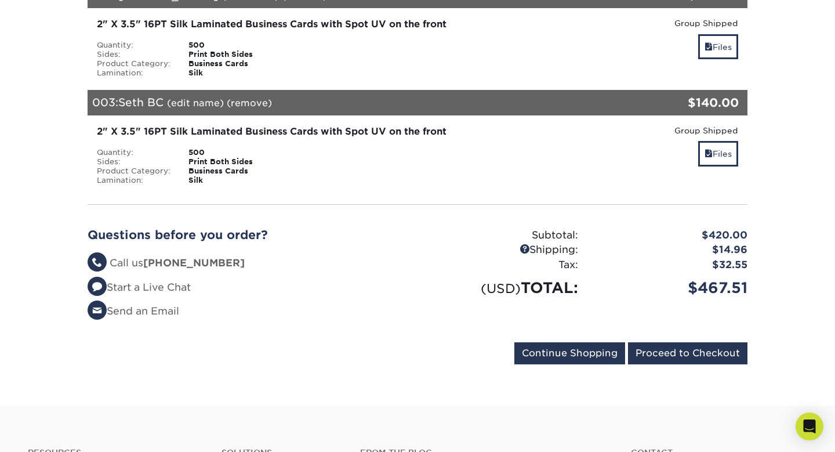
scroll to position [352, 0]
